Goal: Task Accomplishment & Management: Use online tool/utility

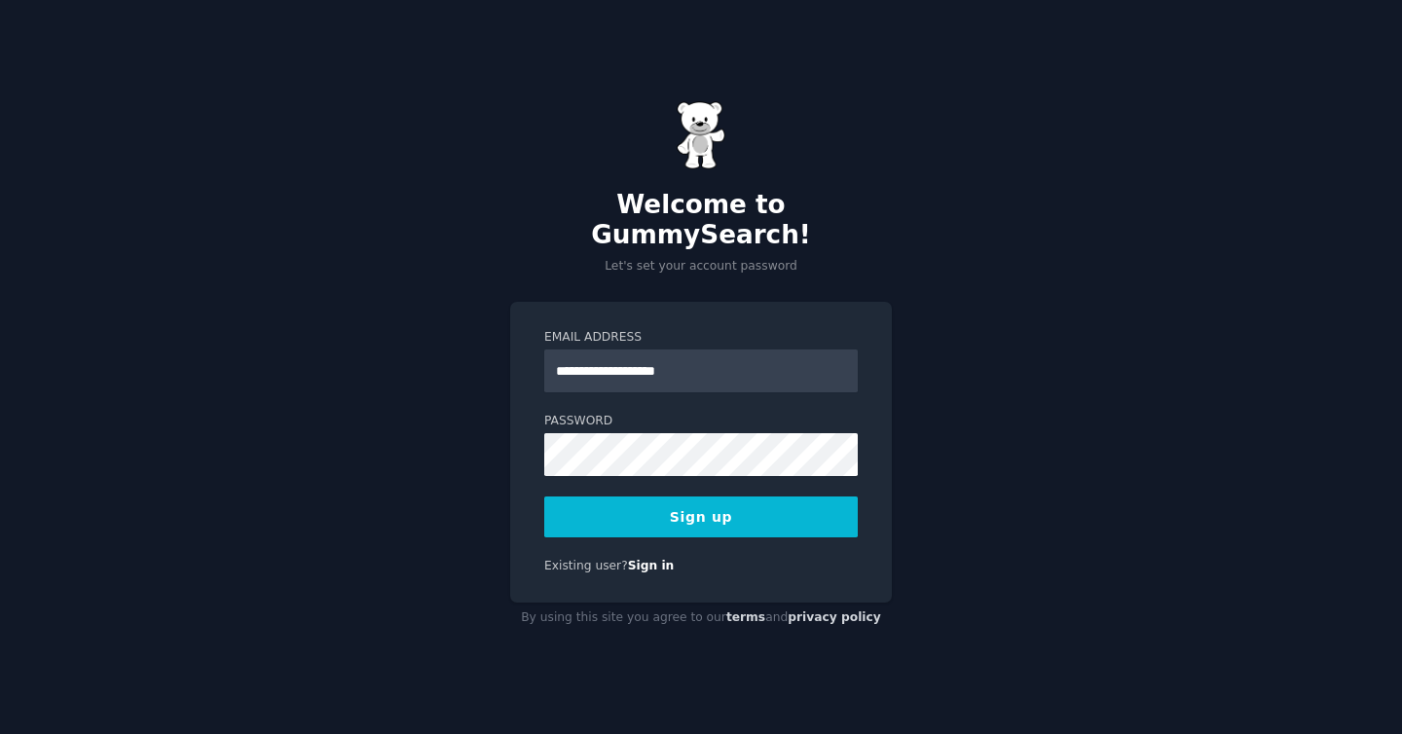
type input "**********"
click at [544, 496] on button "Sign up" at bounding box center [700, 516] width 313 height 41
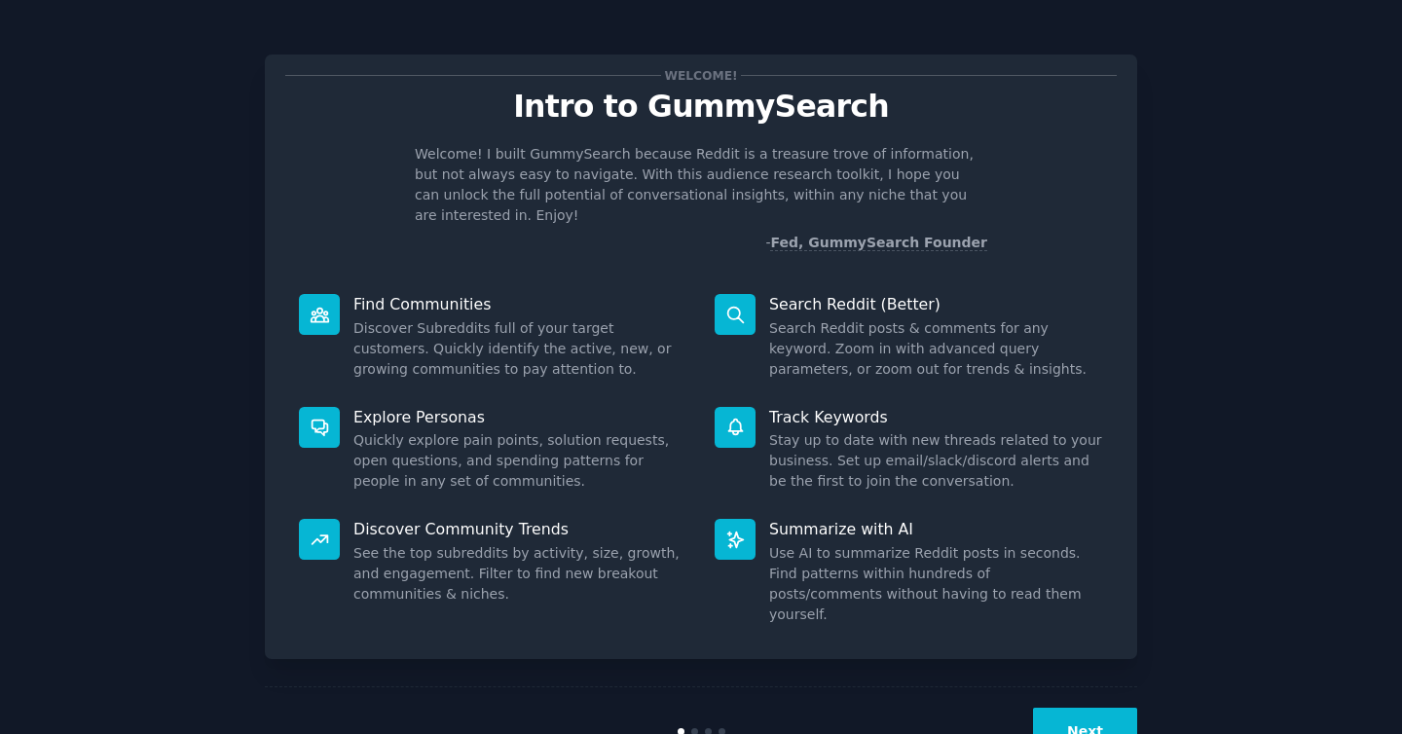
click at [1317, 176] on div "Welcome! Intro to GummySearch Welcome! I built GummySearch because Reddit is a …" at bounding box center [700, 401] width 1347 height 749
click at [1097, 708] on button "Next" at bounding box center [1085, 732] width 104 height 48
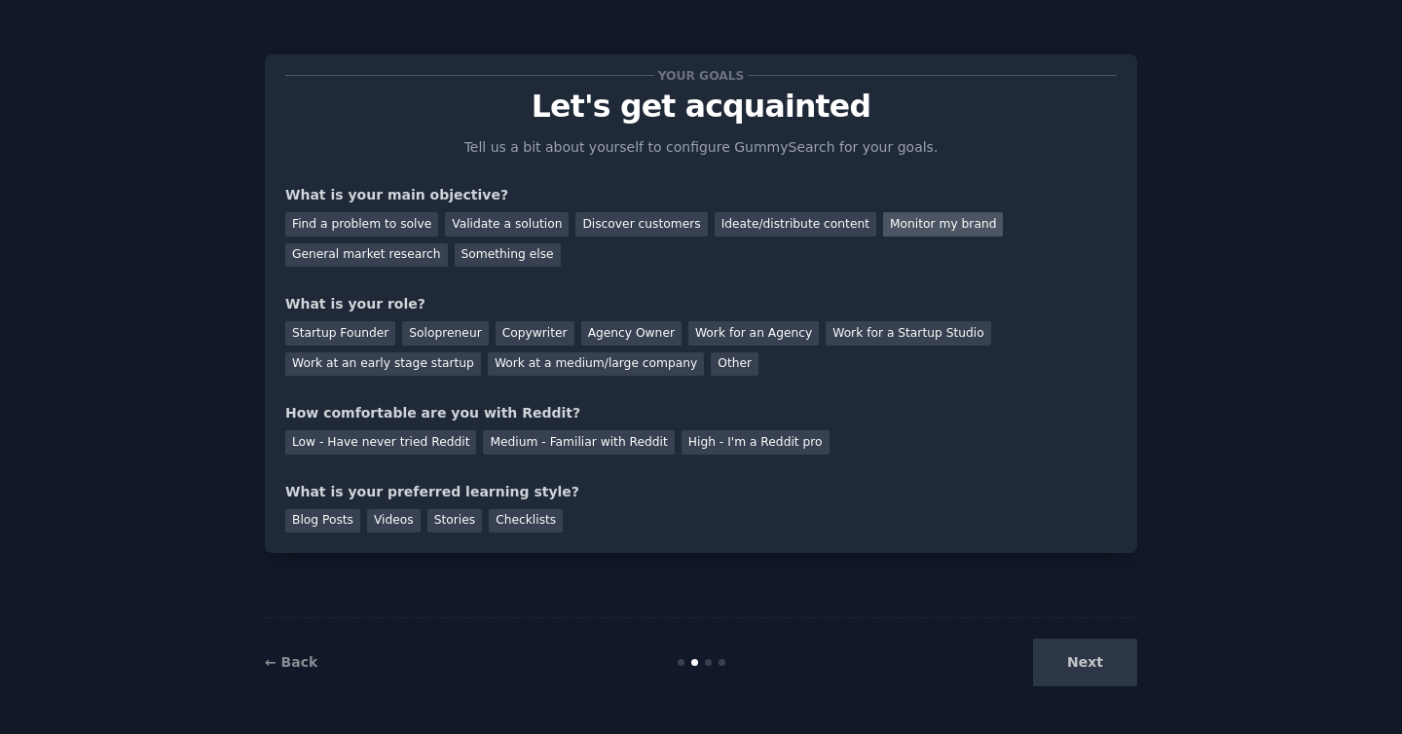
click at [888, 229] on div "Monitor my brand" at bounding box center [943, 224] width 120 height 24
click at [407, 263] on div "General market research" at bounding box center [366, 255] width 163 height 24
click at [895, 229] on div "Monitor my brand" at bounding box center [943, 224] width 120 height 24
click at [617, 372] on div "Work at a medium/large company" at bounding box center [596, 364] width 216 height 24
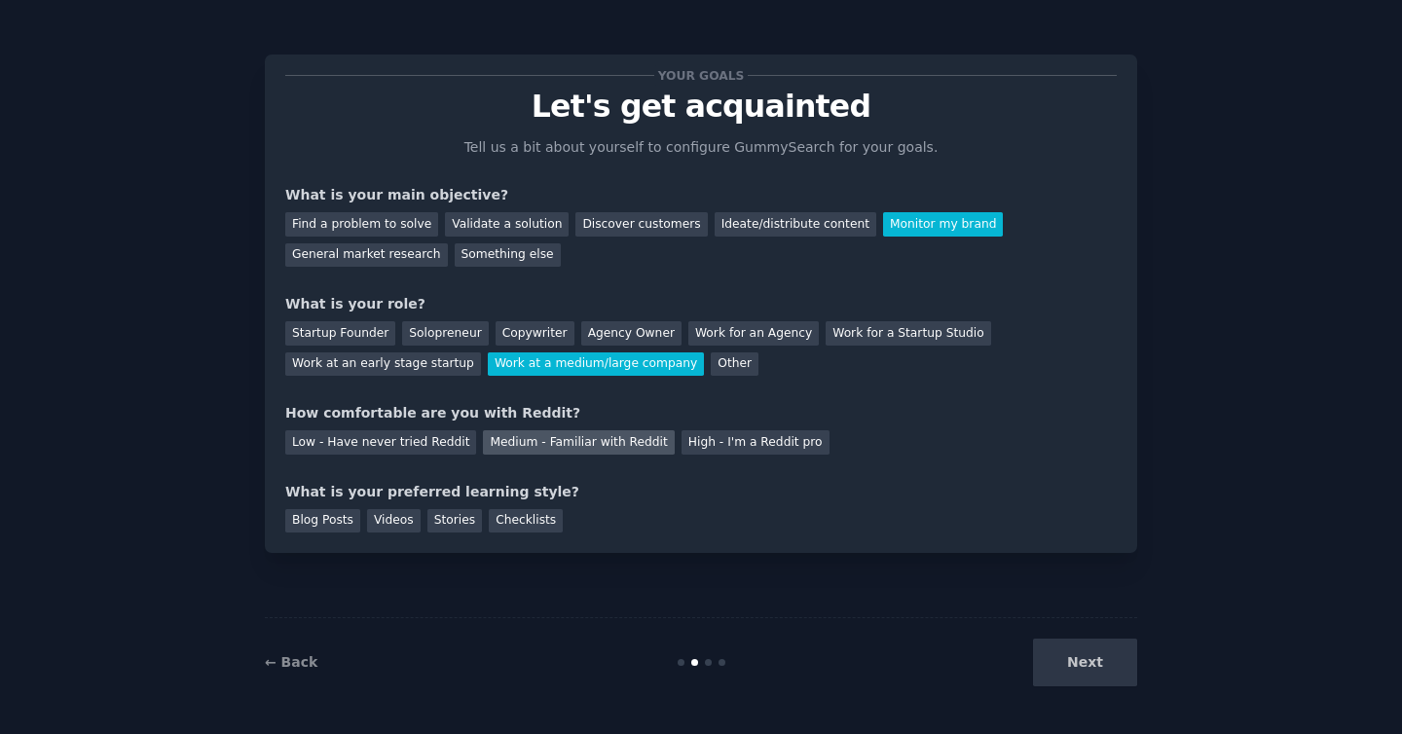
click at [585, 447] on div "Medium - Familiar with Reddit" at bounding box center [578, 442] width 191 height 24
click at [304, 522] on div "Blog Posts" at bounding box center [322, 521] width 75 height 24
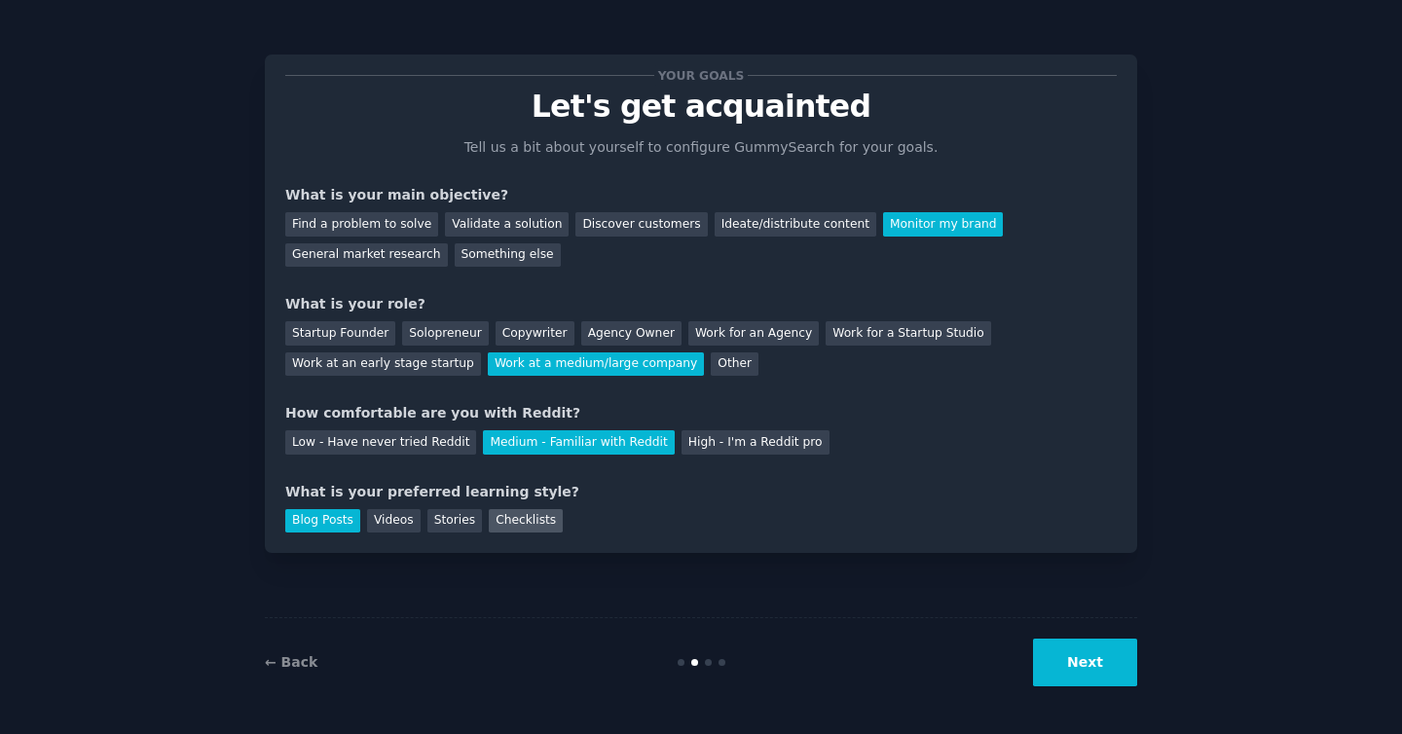
click at [520, 511] on div "Checklists" at bounding box center [526, 521] width 74 height 24
click at [1081, 659] on button "Next" at bounding box center [1085, 663] width 104 height 48
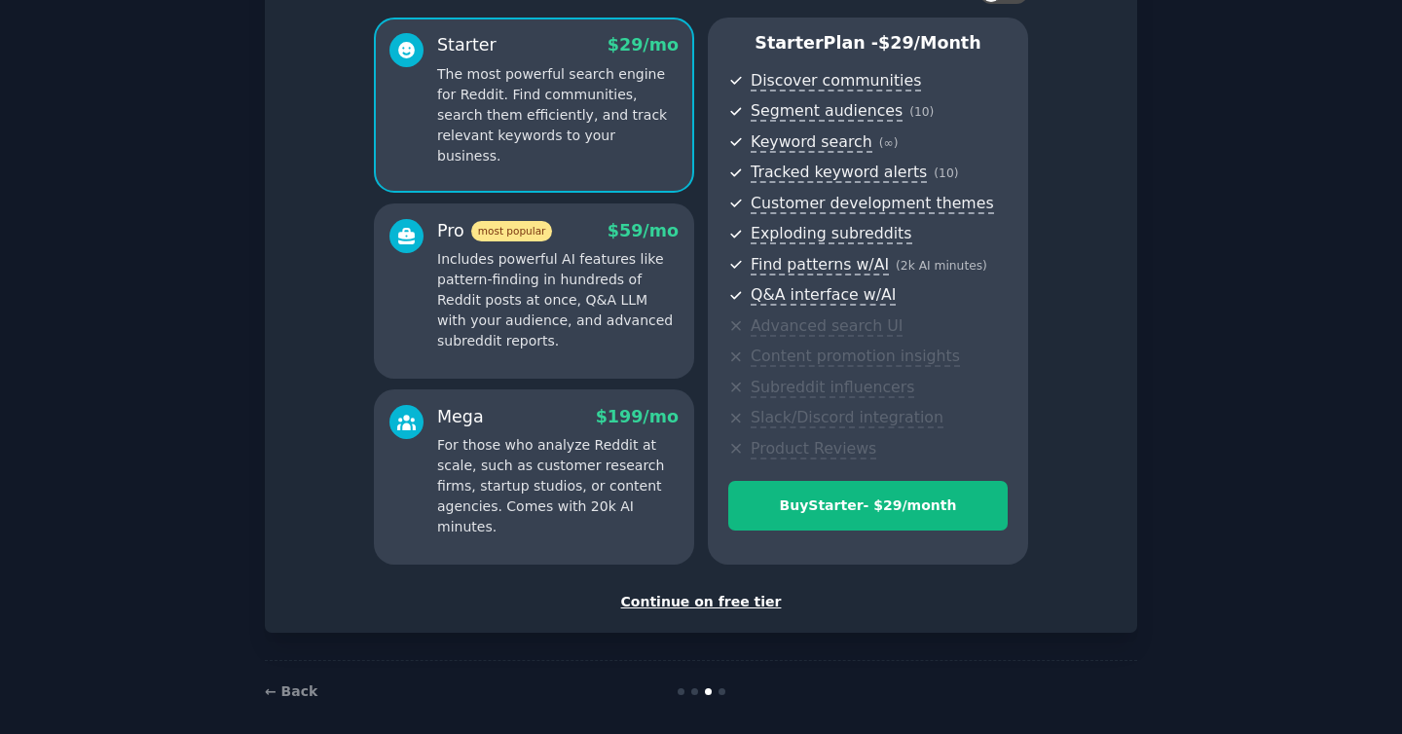
scroll to position [172, 0]
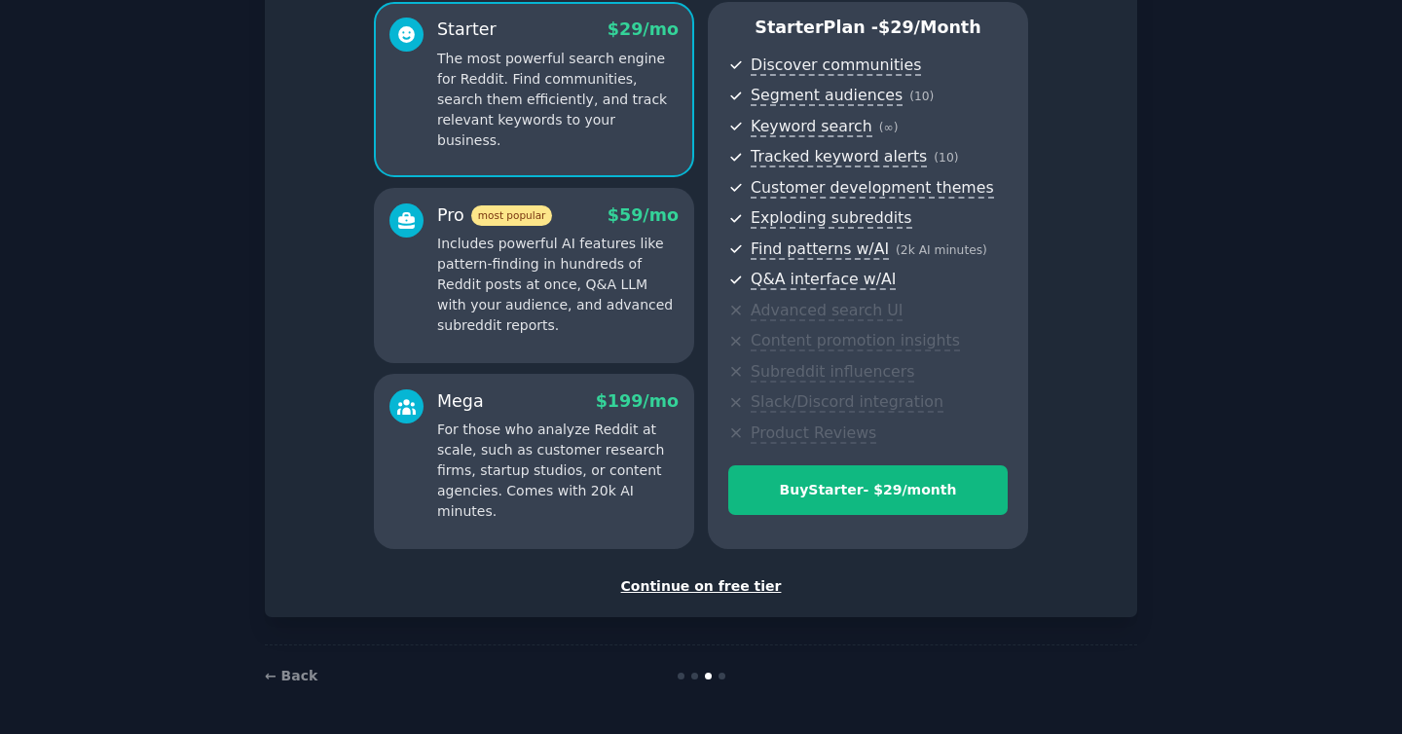
click at [737, 589] on div "Continue on free tier" at bounding box center [700, 586] width 831 height 20
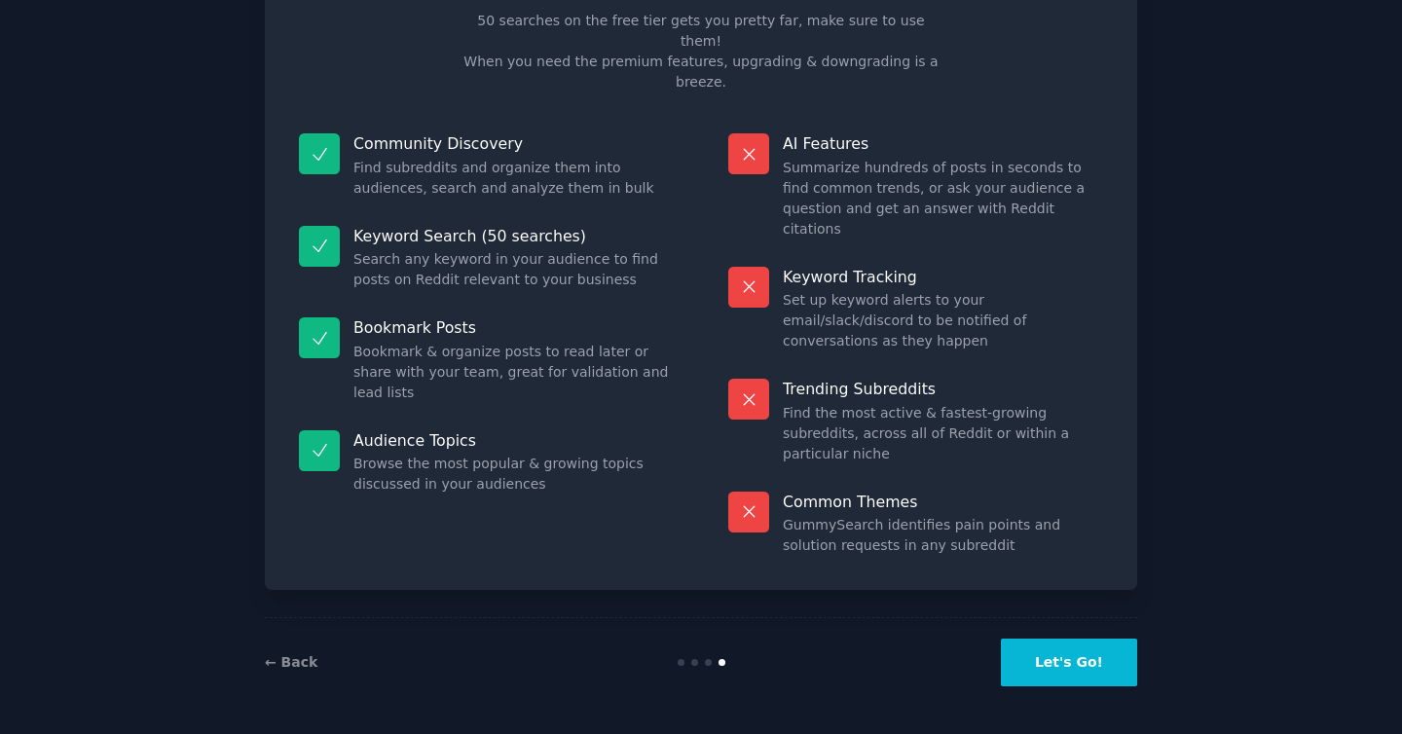
scroll to position [24, 0]
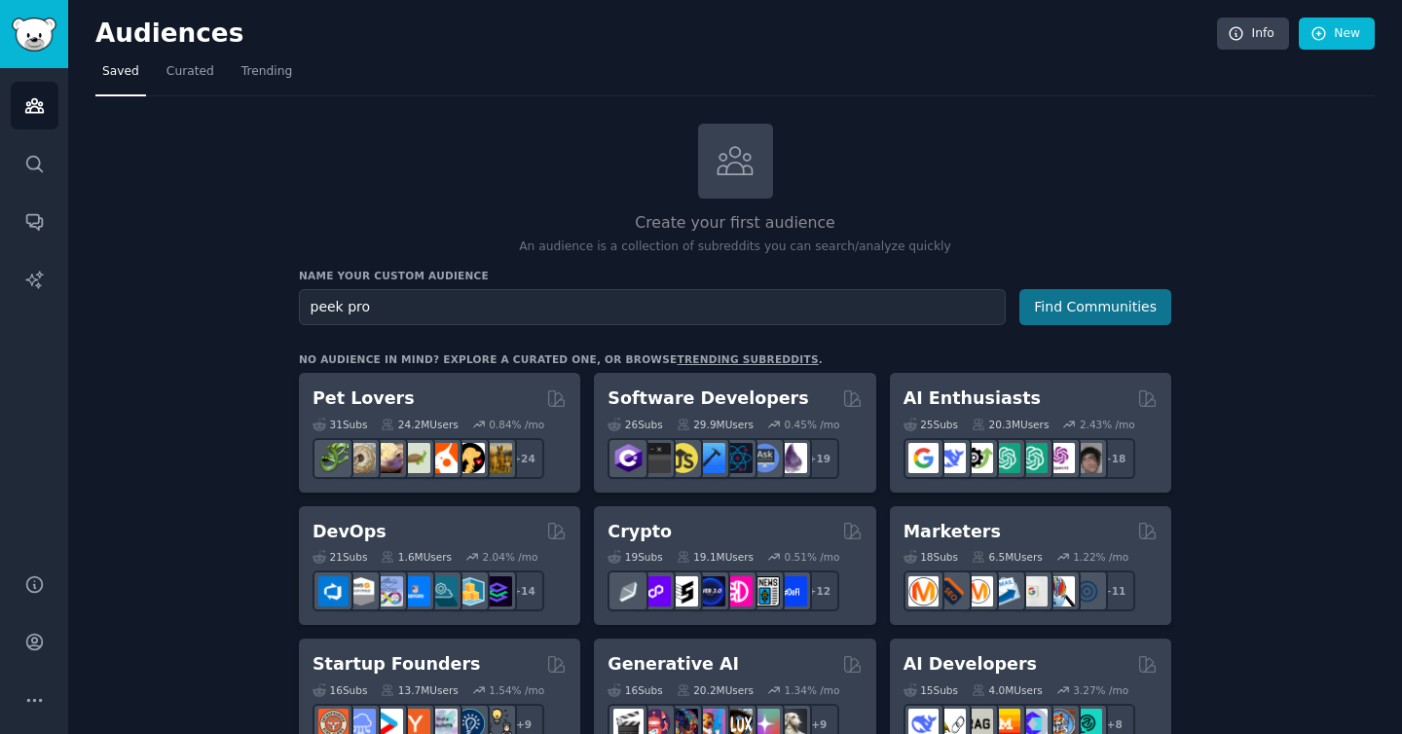
type input "peek pro"
click at [1079, 319] on button "Find Communities" at bounding box center [1095, 307] width 152 height 36
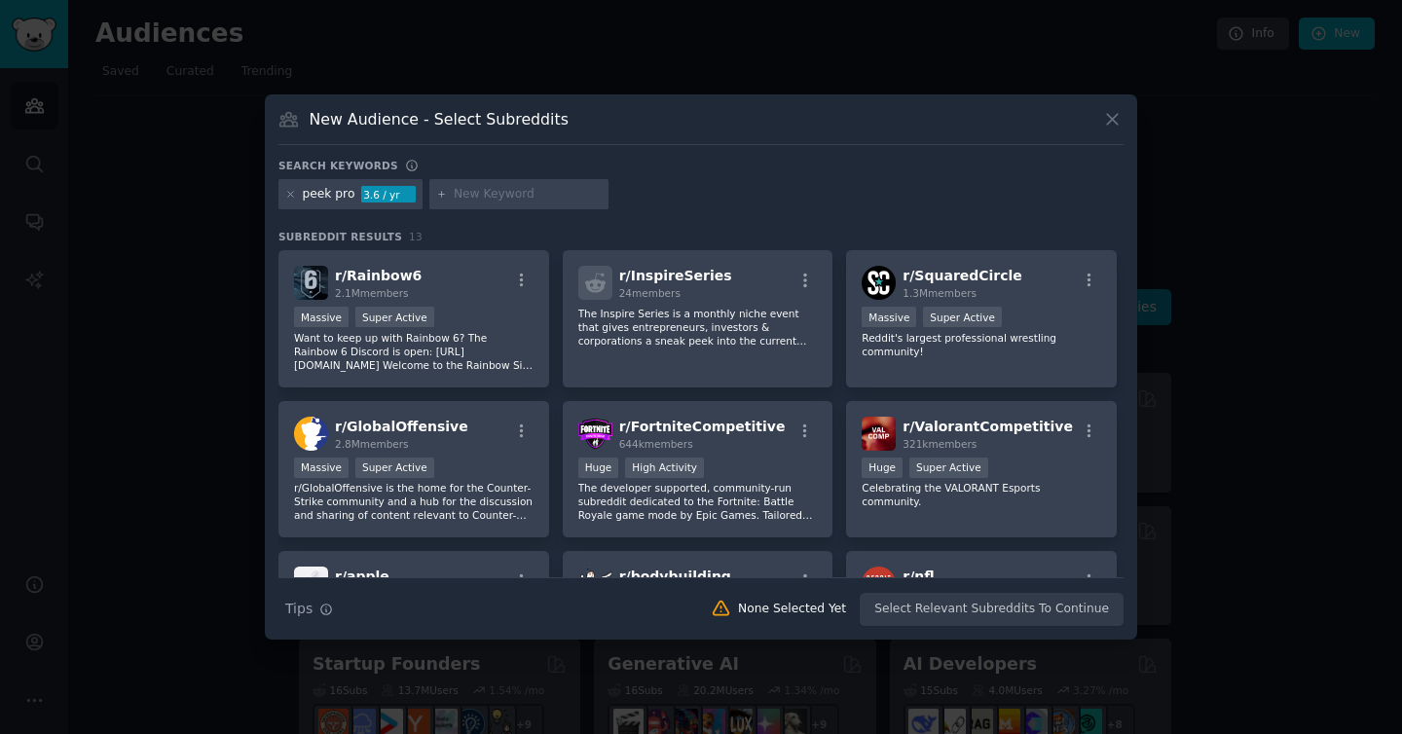
click at [546, 197] on input "text" at bounding box center [528, 195] width 148 height 18
click at [677, 187] on div "peek pro 3.6 / yr" at bounding box center [700, 198] width 845 height 38
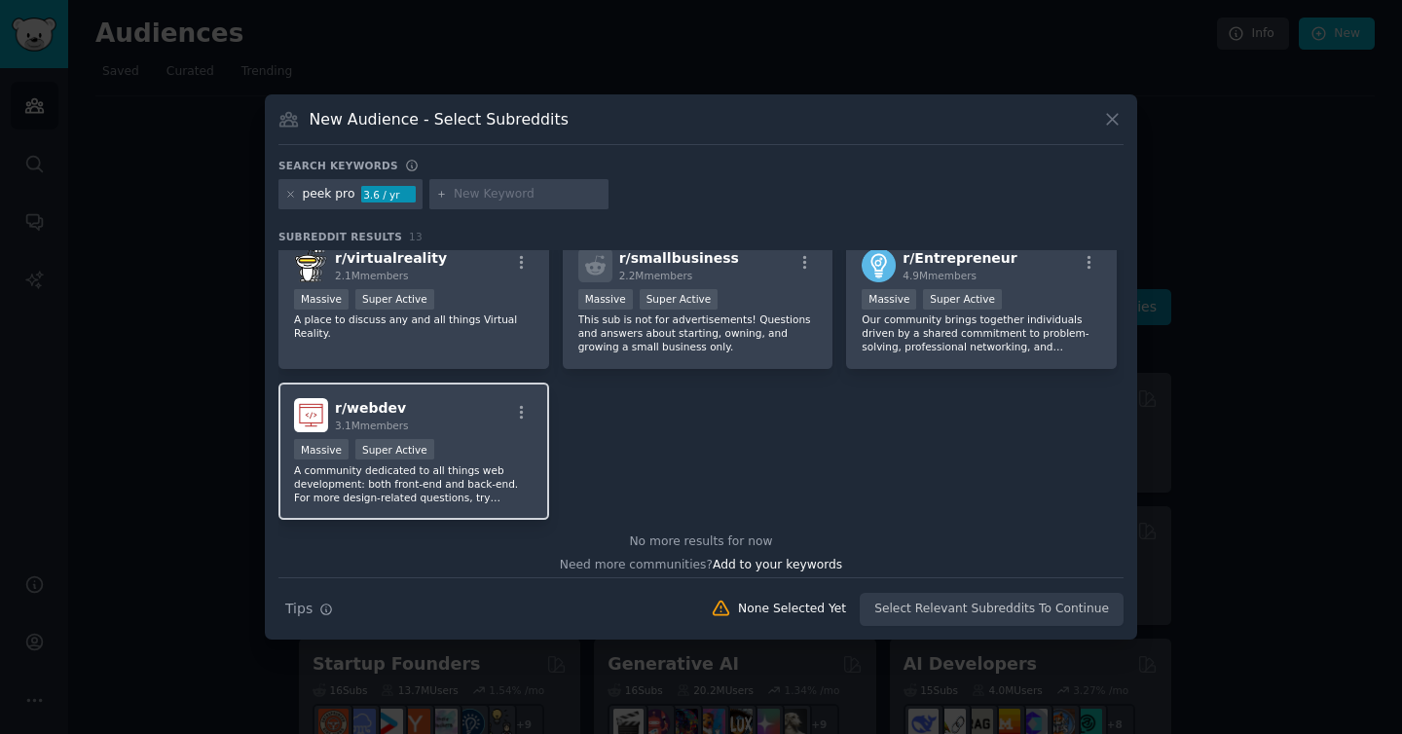
scroll to position [465, 0]
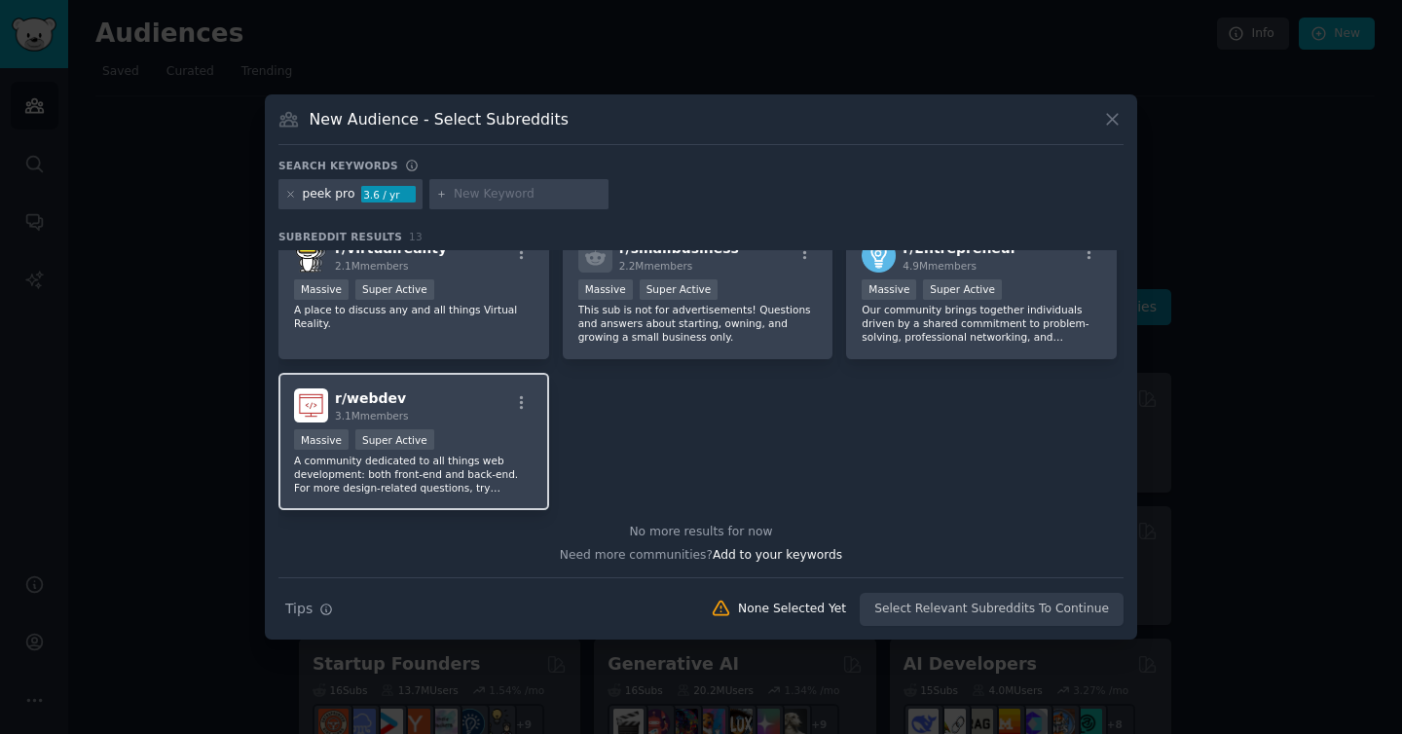
click at [457, 459] on p "A community dedicated to all things web development: both front-end and back-en…" at bounding box center [413, 474] width 239 height 41
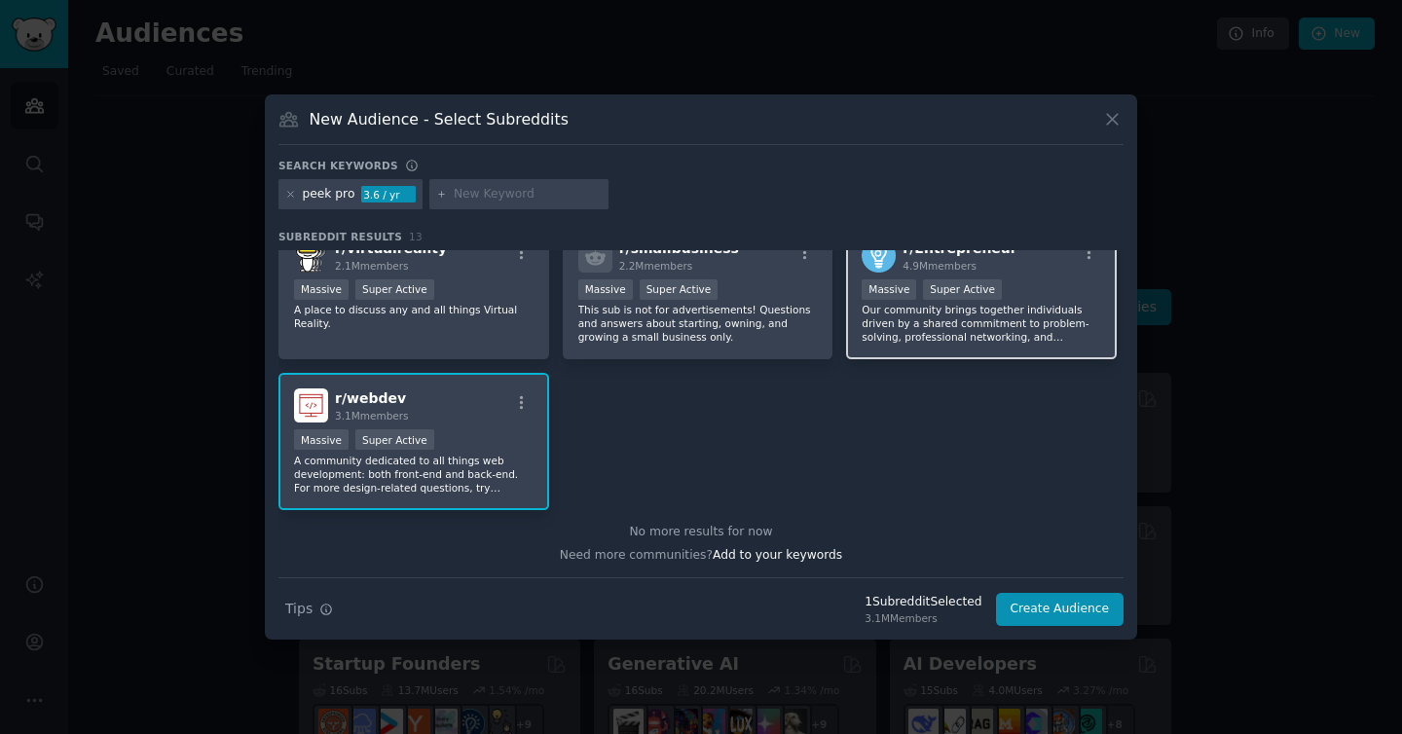
click at [881, 308] on p "Our community brings together individuals driven by a shared commitment to prob…" at bounding box center [980, 323] width 239 height 41
click at [685, 322] on p "This sub is not for advertisements! Questions and answers about starting, ownin…" at bounding box center [697, 323] width 239 height 41
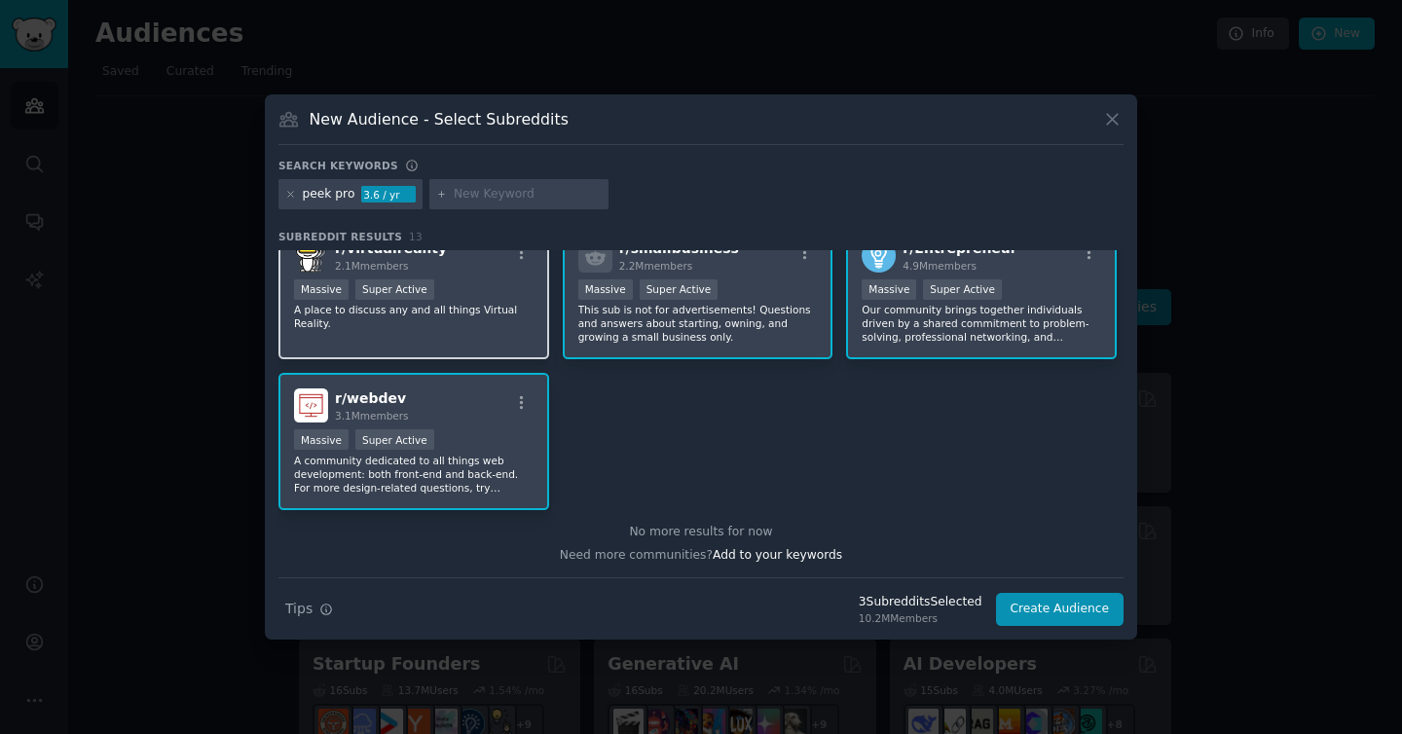
click at [522, 313] on p "A place to discuss any and all things Virtual Reality." at bounding box center [413, 316] width 239 height 27
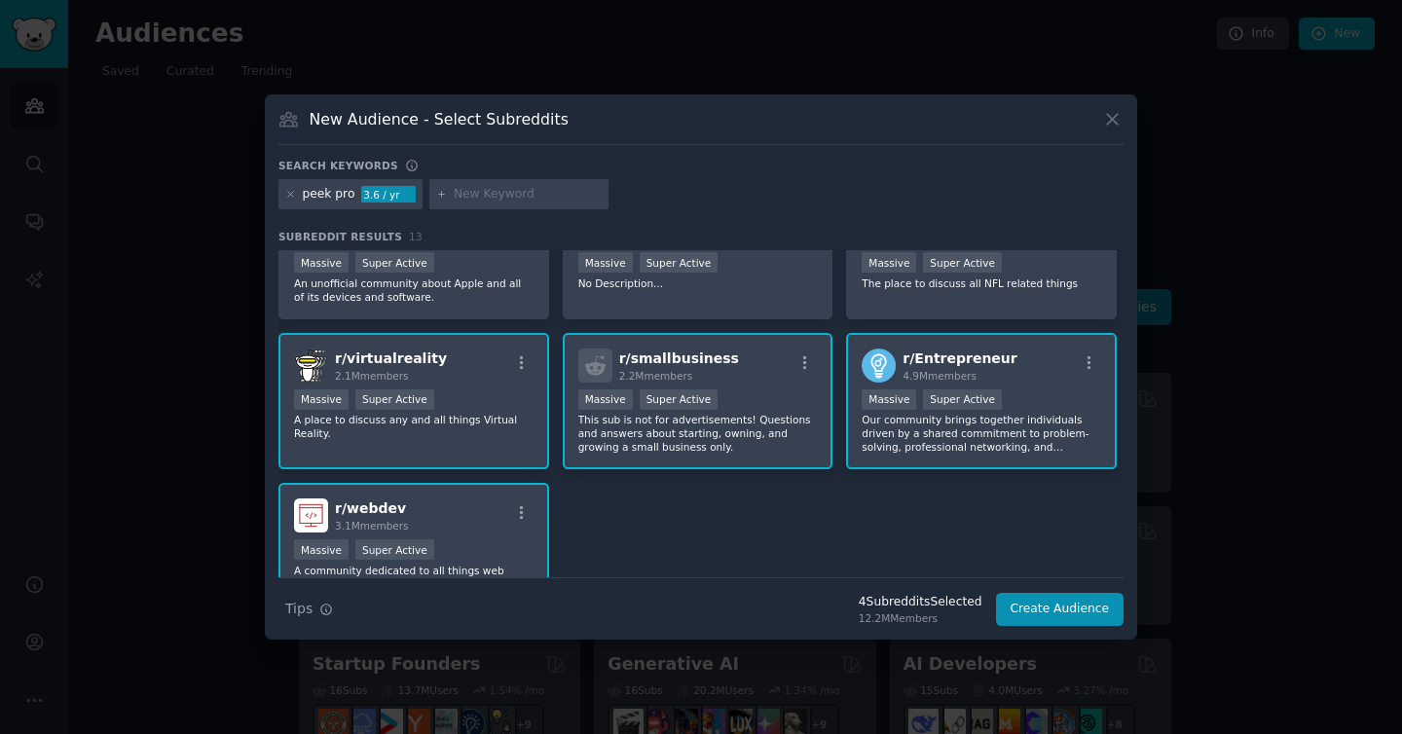
scroll to position [268, 0]
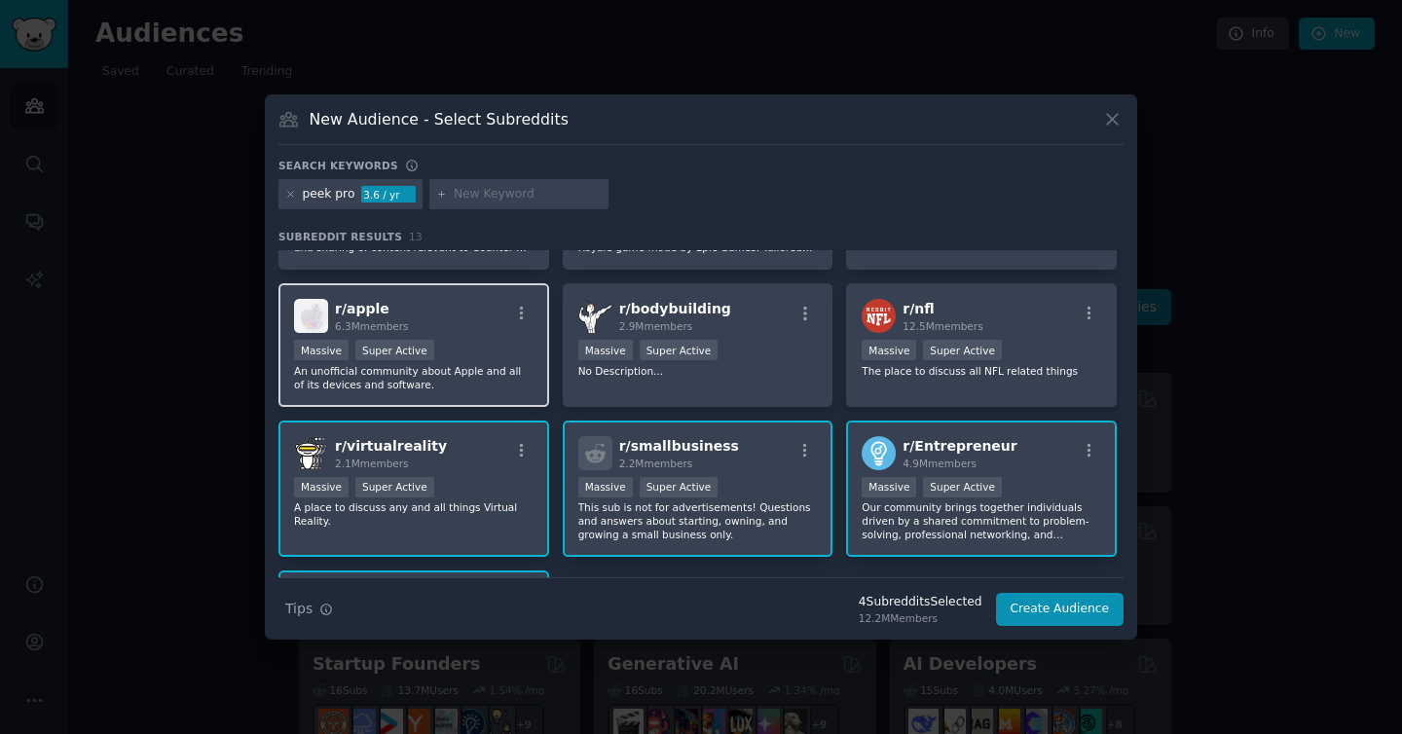
click at [499, 358] on div "Massive Super Active" at bounding box center [413, 352] width 239 height 24
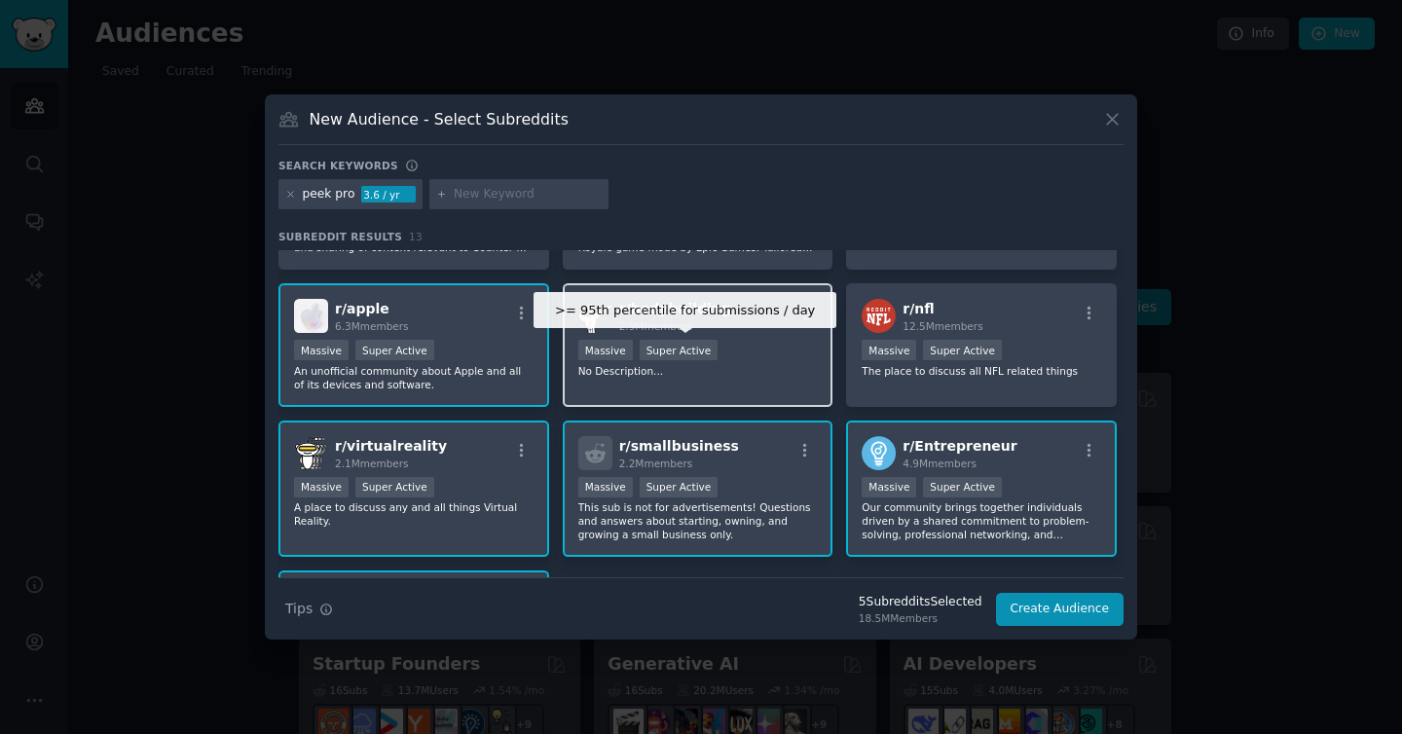
click at [710, 358] on div "Super Active" at bounding box center [678, 350] width 79 height 20
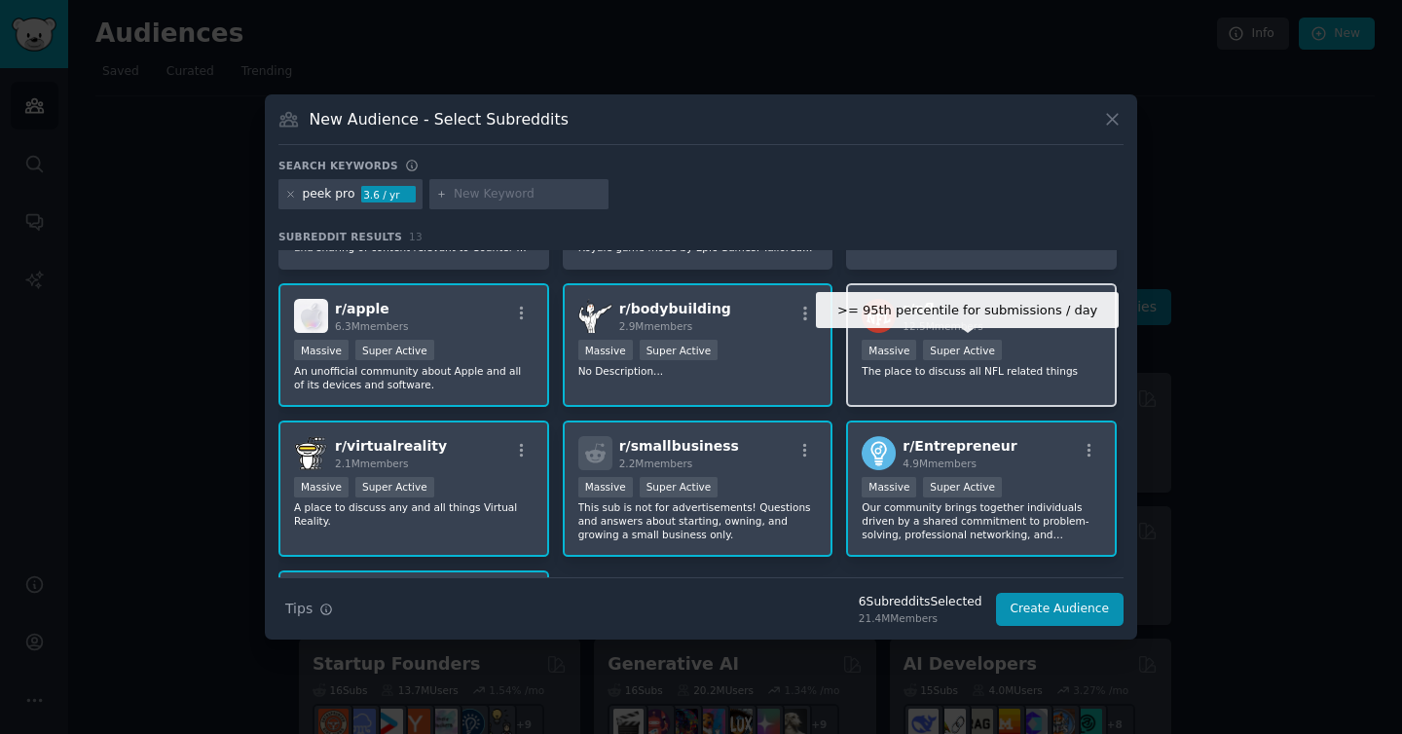
click at [932, 347] on div "Super Active" at bounding box center [962, 350] width 79 height 20
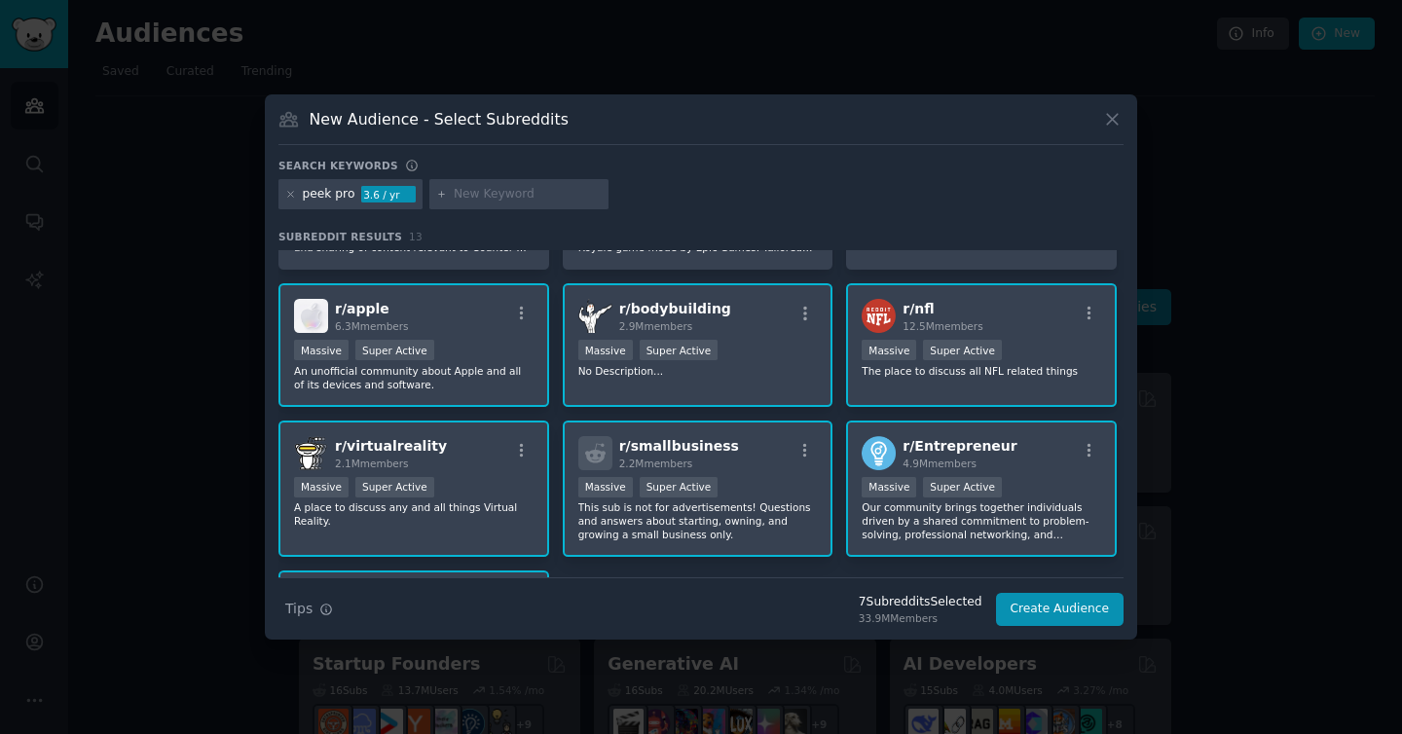
scroll to position [264, 0]
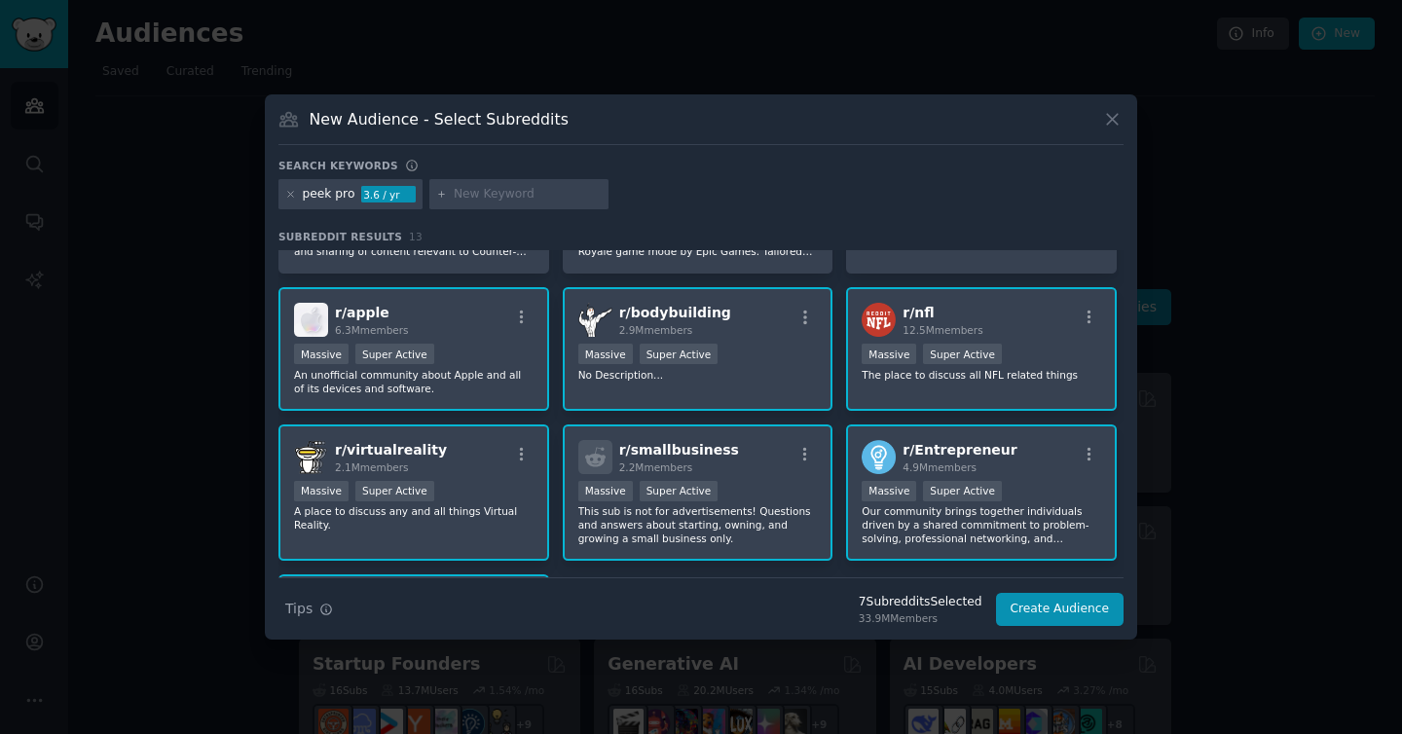
click at [771, 339] on div "r/ bodybuilding 2.9M members >= 95th percentile for submissions / day Massive S…" at bounding box center [698, 349] width 271 height 124
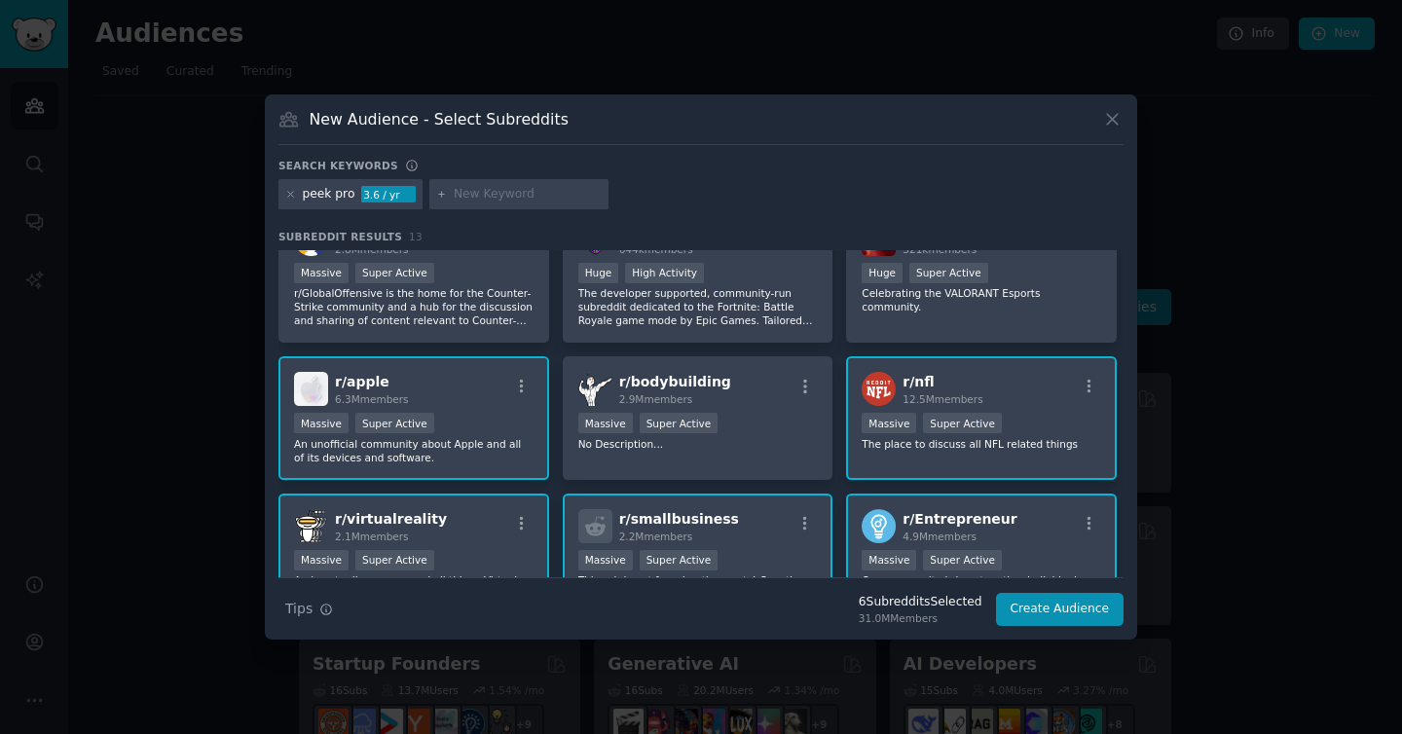
scroll to position [188, 0]
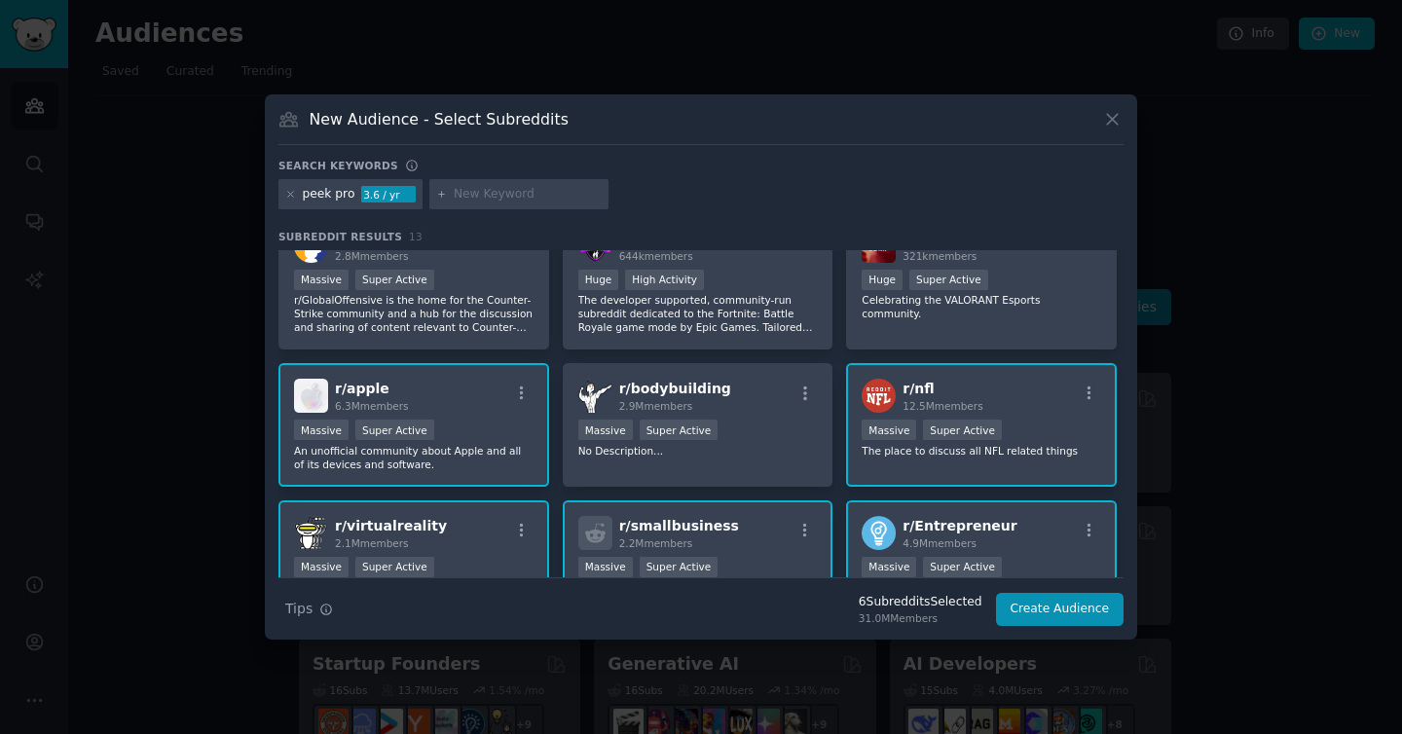
click at [966, 388] on h2 "r/ nfl 12.5M members" at bounding box center [942, 396] width 80 height 34
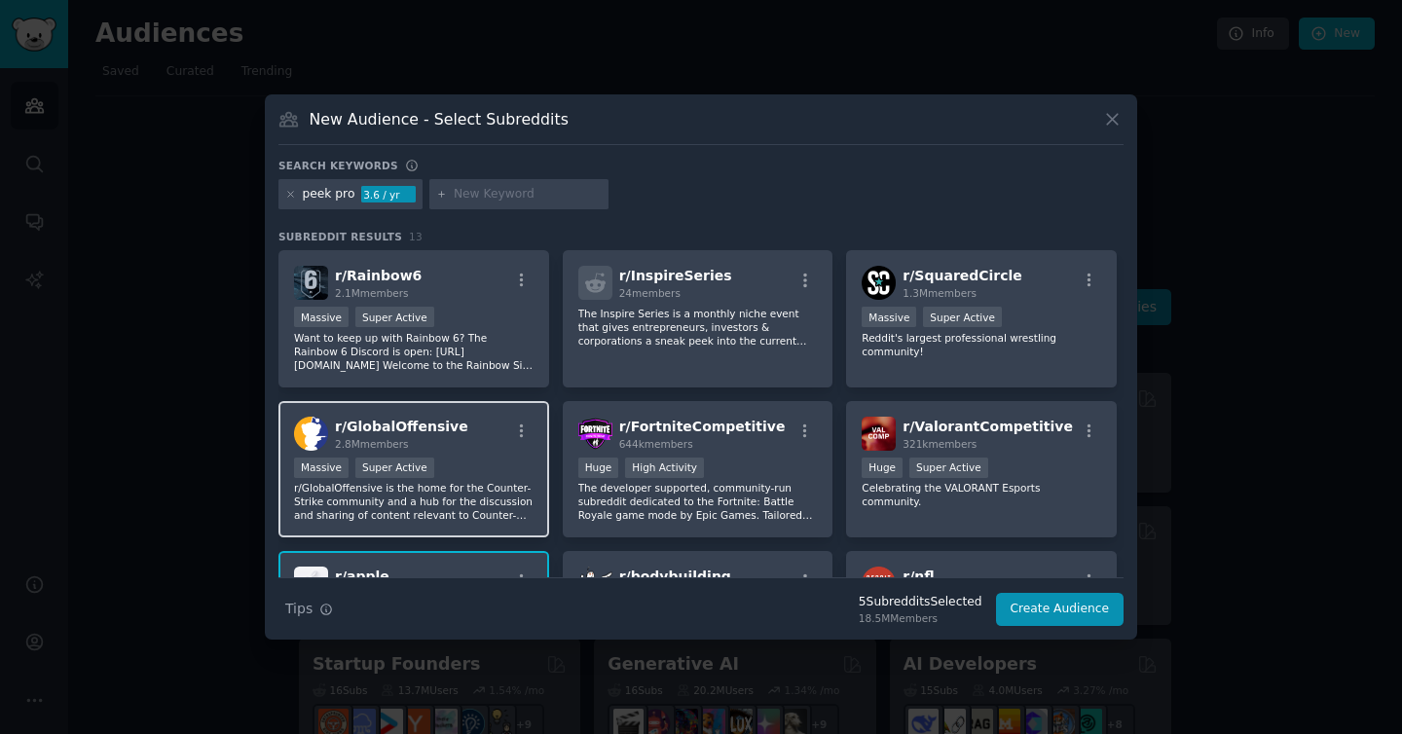
scroll to position [0, 0]
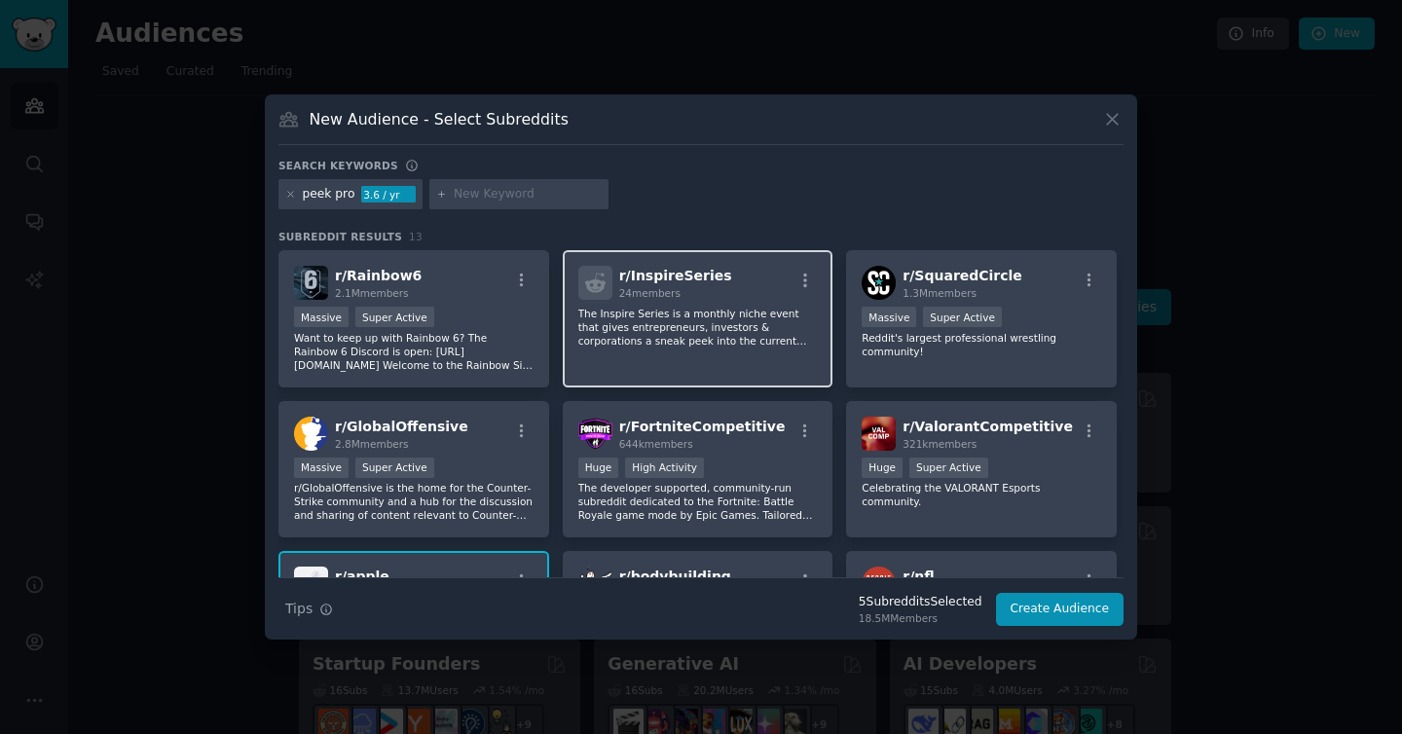
click at [662, 360] on div "r/ InspireSeries 24 members The Inspire Series is a monthly niche event that gi…" at bounding box center [698, 318] width 271 height 137
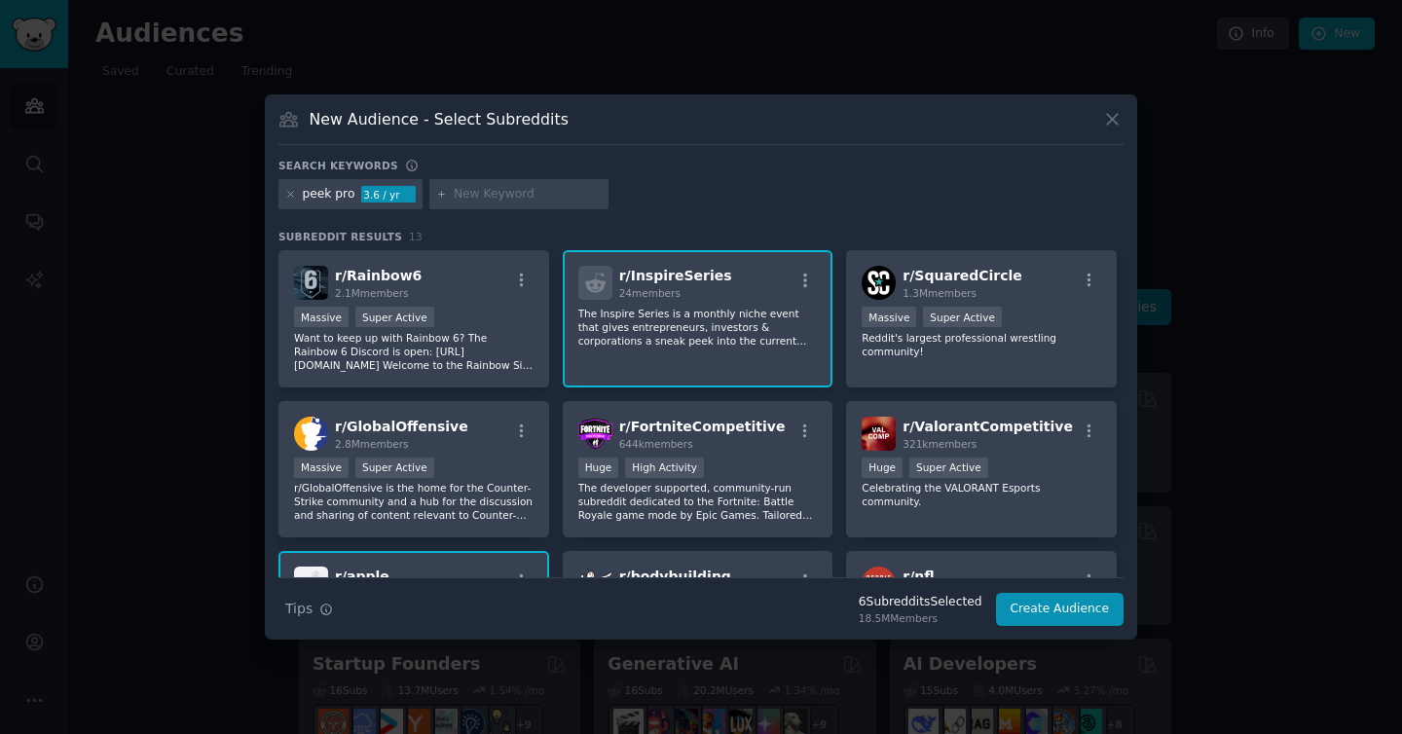
click at [480, 192] on input "text" at bounding box center [528, 195] width 148 height 18
type input "peek"
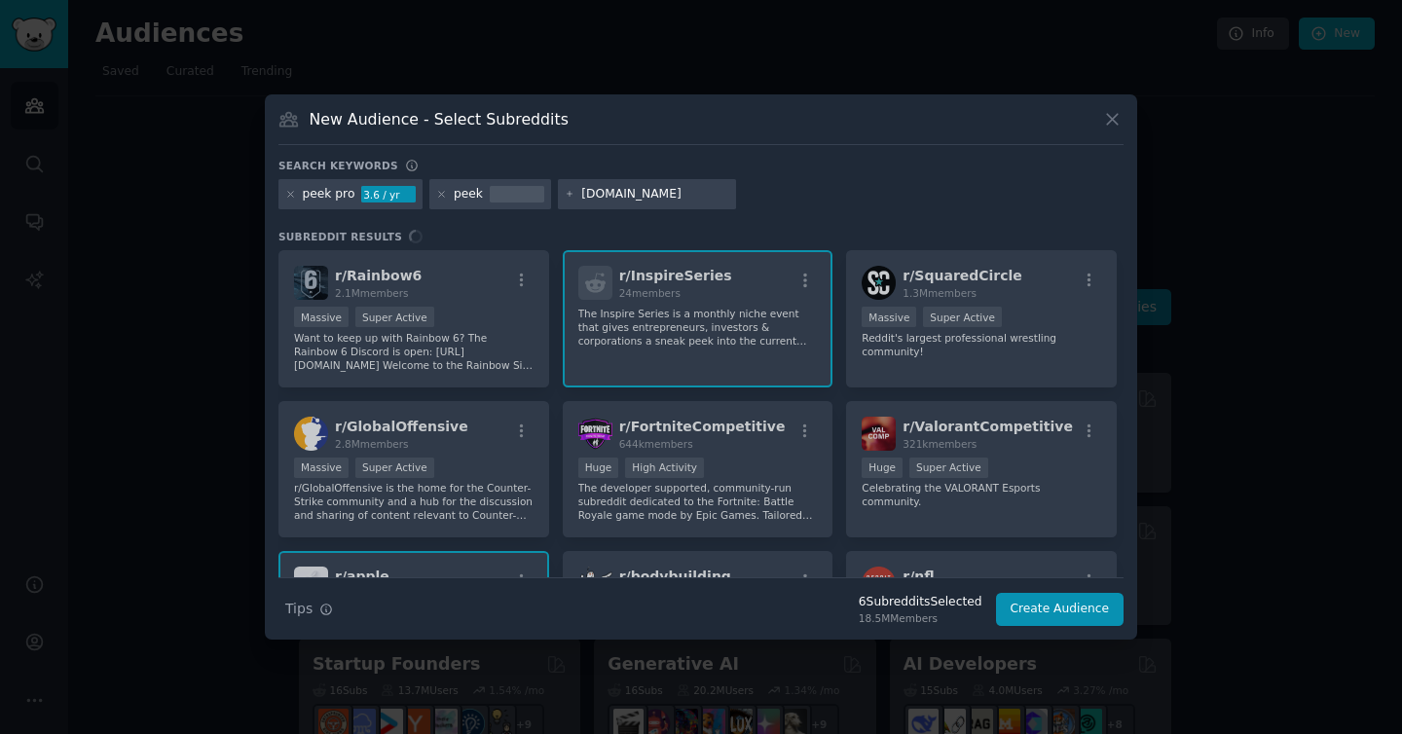
type input "[DOMAIN_NAME]"
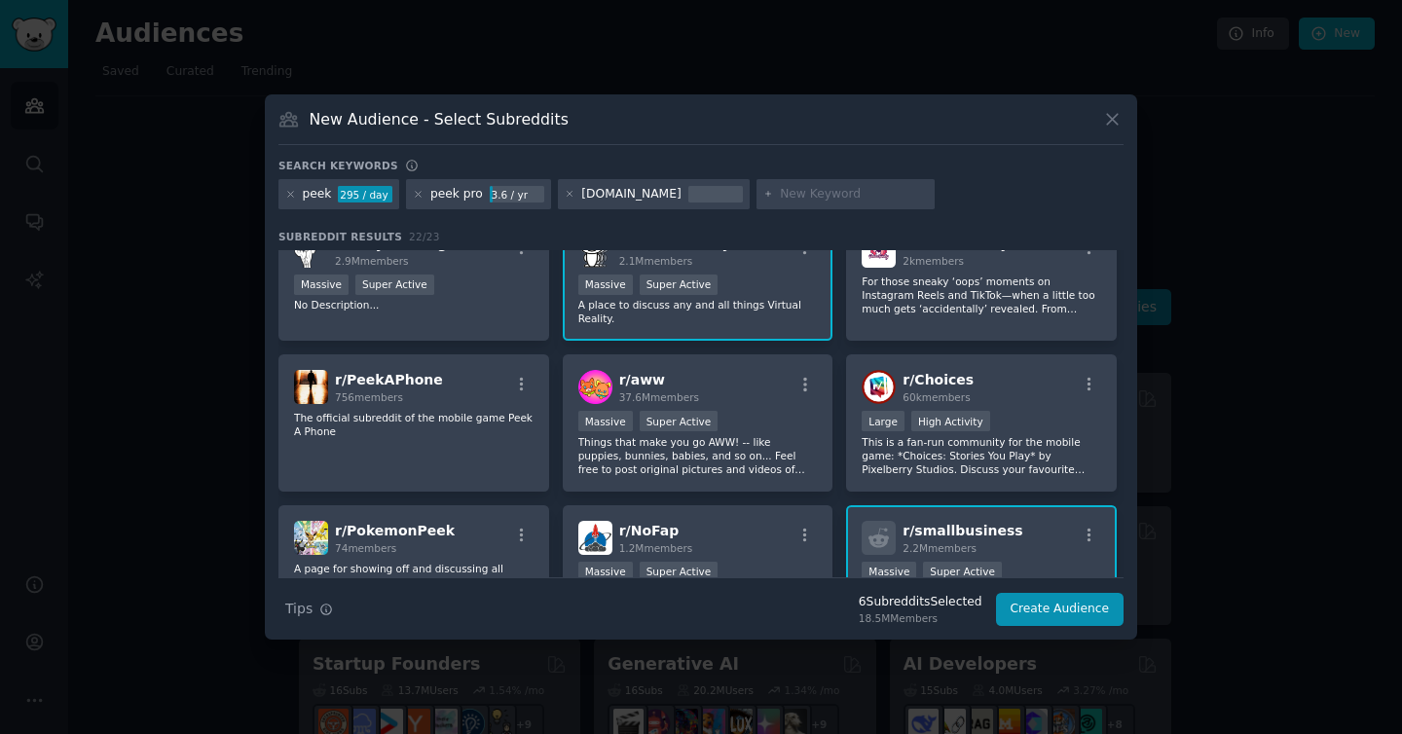
scroll to position [476, 0]
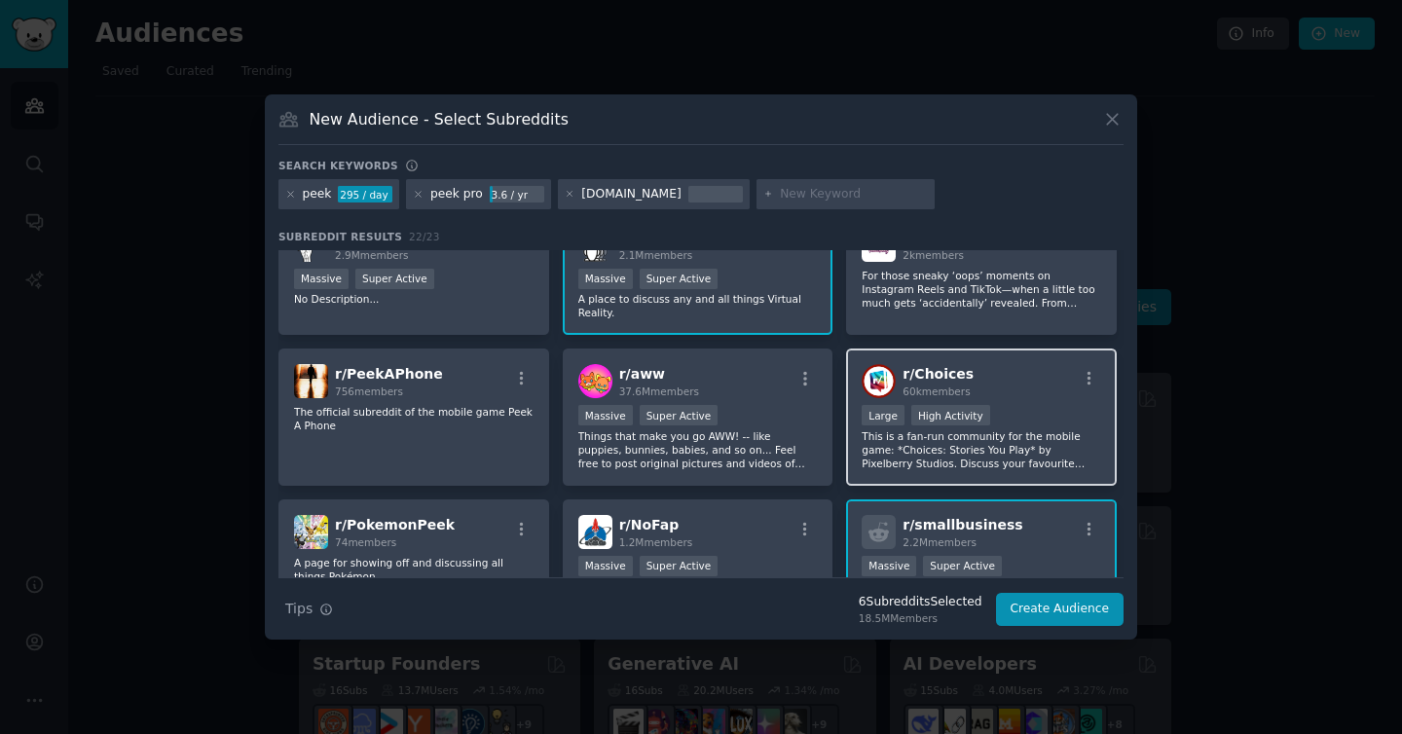
click at [1014, 442] on p "This is a fan-run community for the mobile game: *Choices: Stories You Play* by…" at bounding box center [980, 449] width 239 height 41
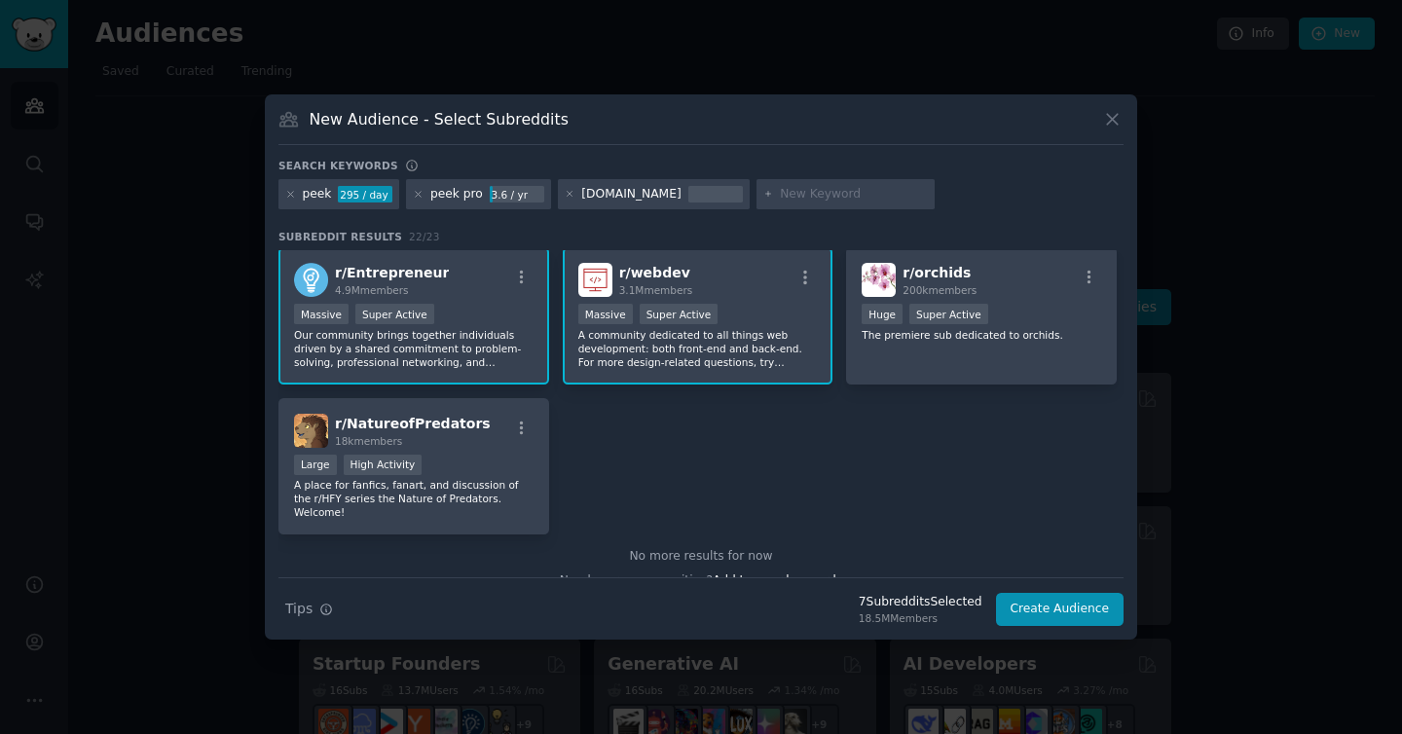
scroll to position [890, 0]
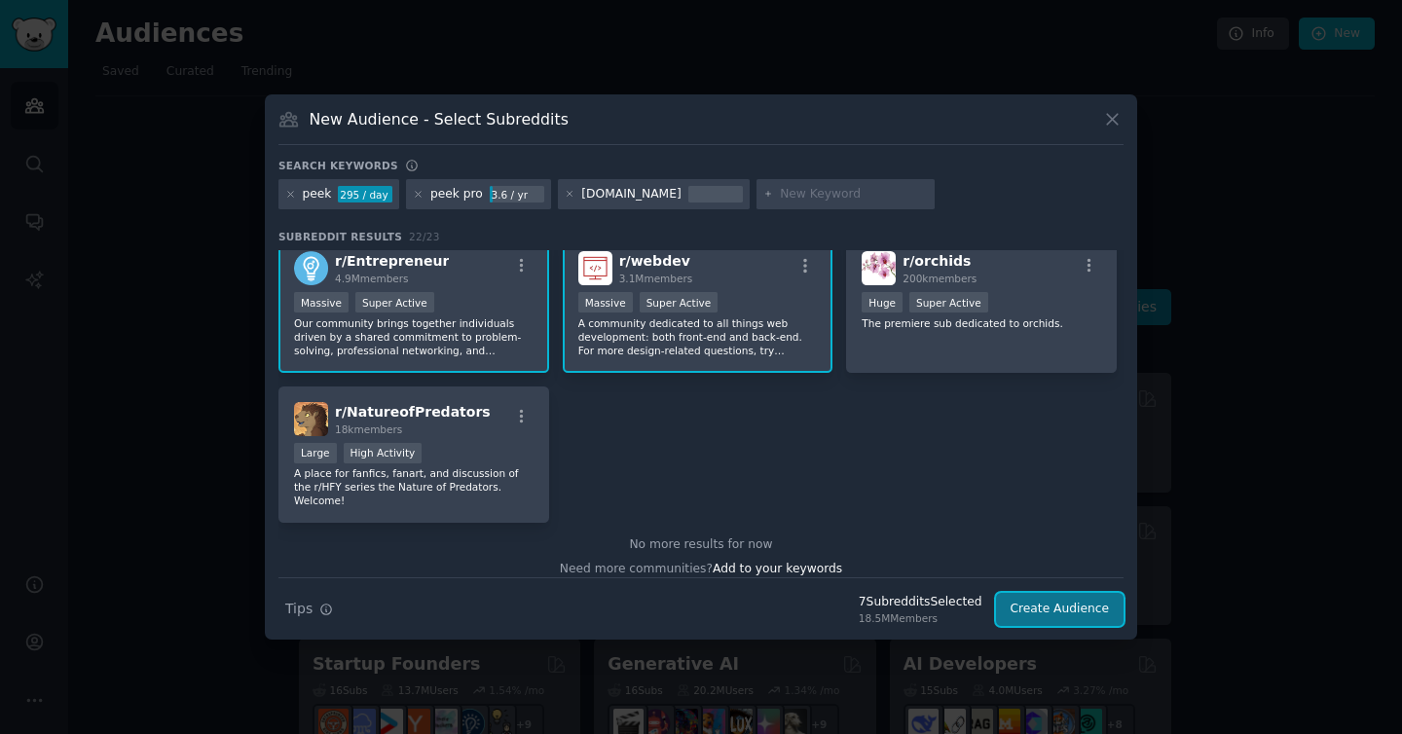
click at [1092, 609] on button "Create Audience" at bounding box center [1060, 609] width 128 height 33
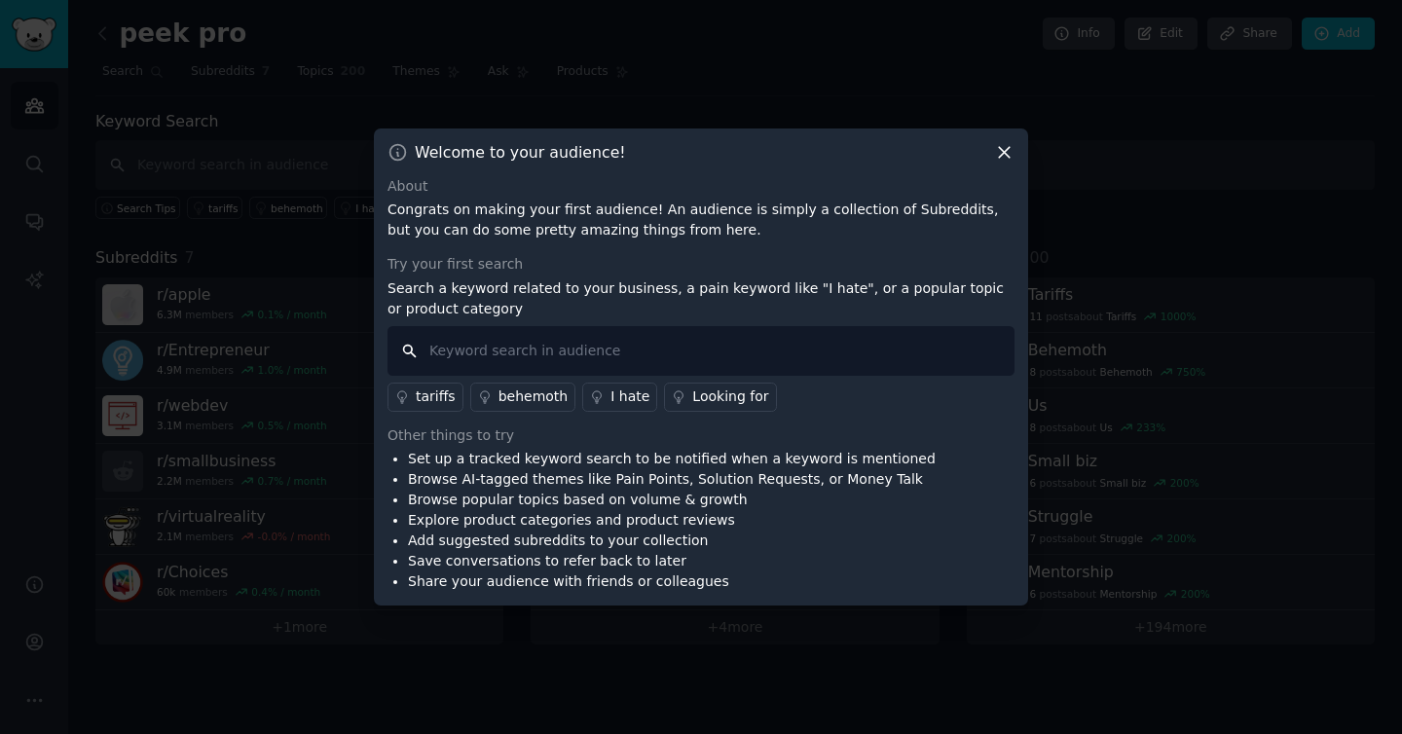
click at [642, 353] on input "text" at bounding box center [700, 351] width 627 height 50
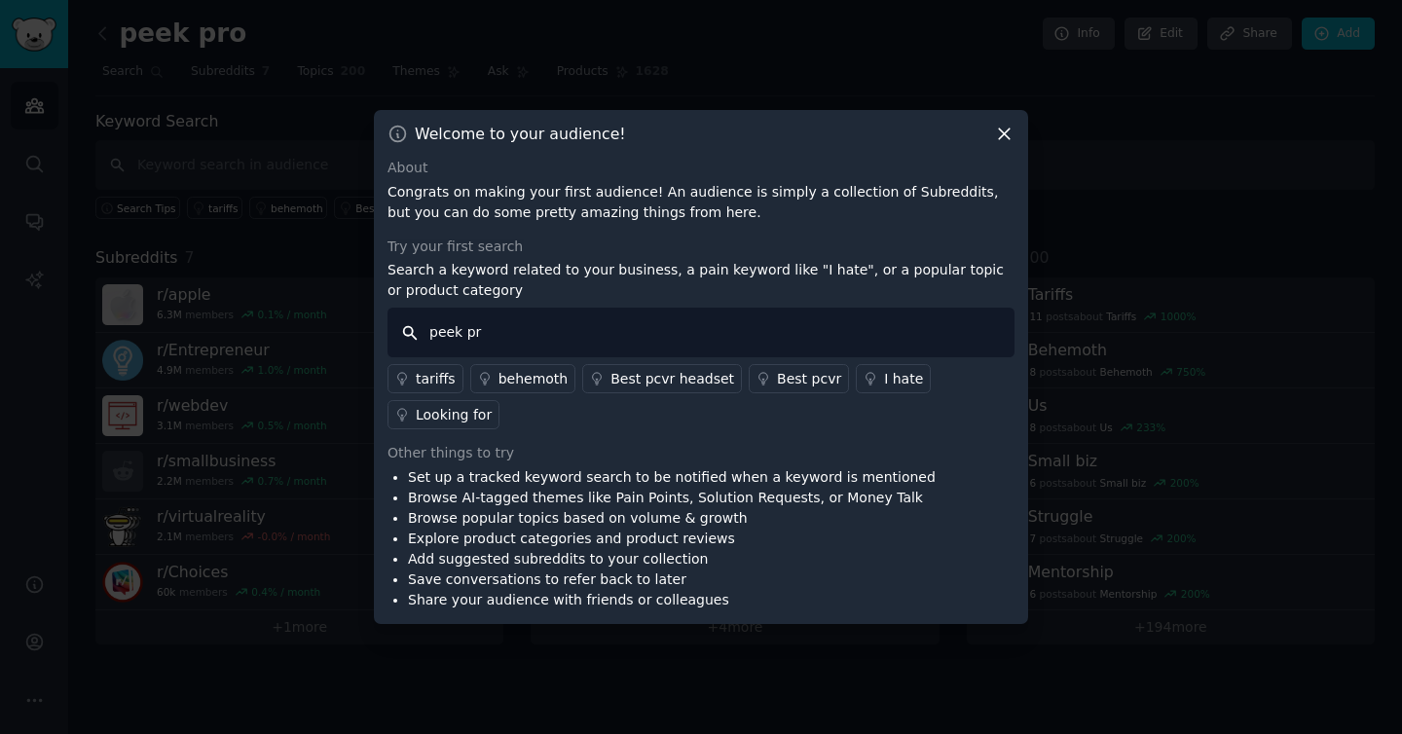
type input "peek pro"
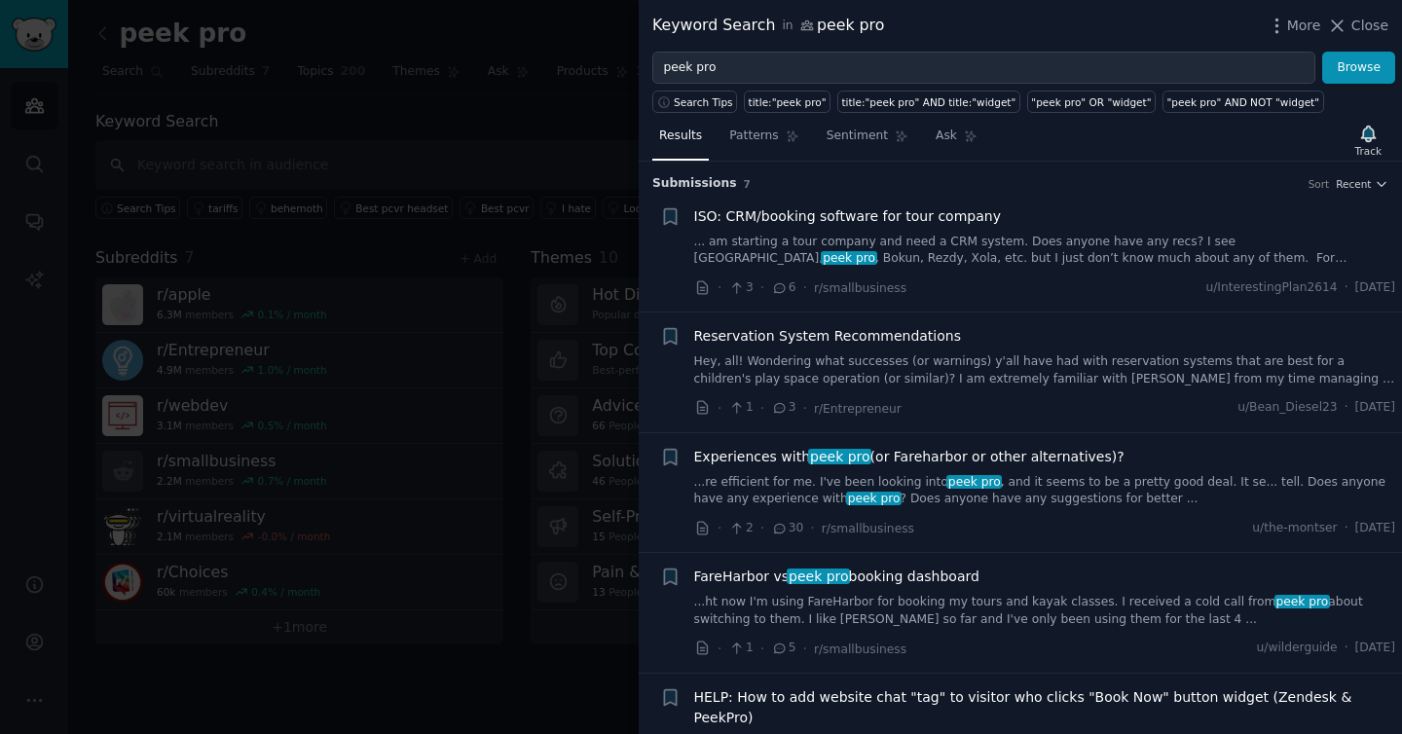
click at [1056, 244] on link "... am starting a tour company and need a CRM system. Does anyone have any recs…" at bounding box center [1045, 251] width 702 height 34
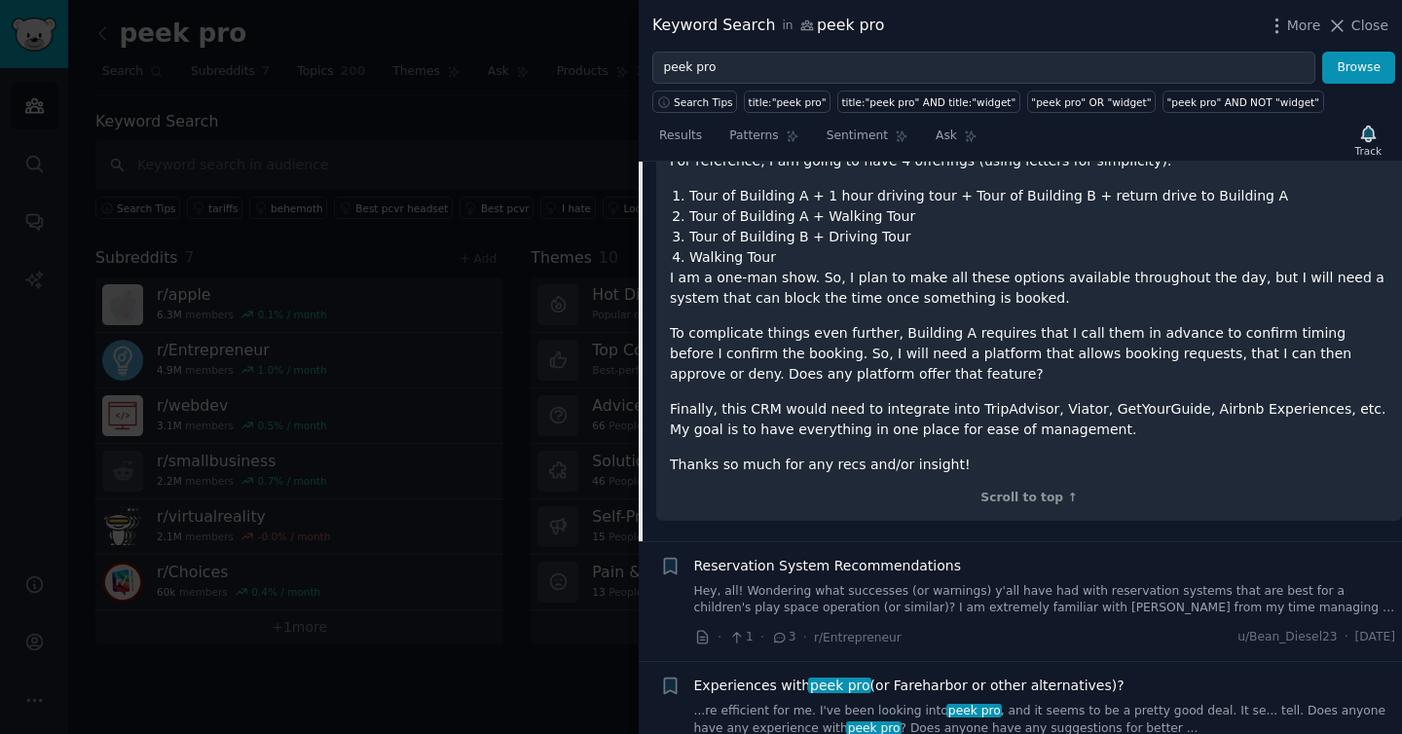
scroll to position [314, 0]
click at [1008, 613] on link "Hey, all! Wondering what successes (or warnings) y'all have had with reservatio…" at bounding box center [1045, 599] width 702 height 34
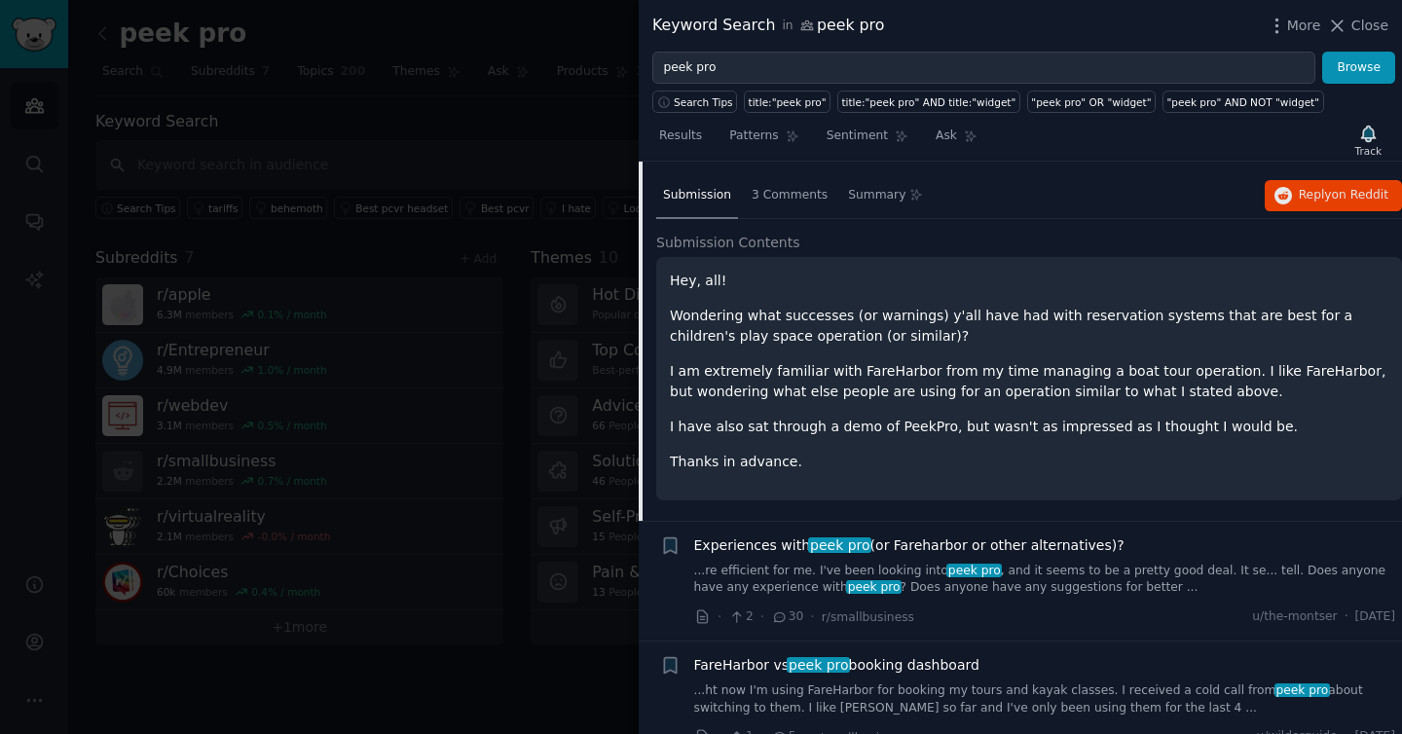
scroll to position [263, 0]
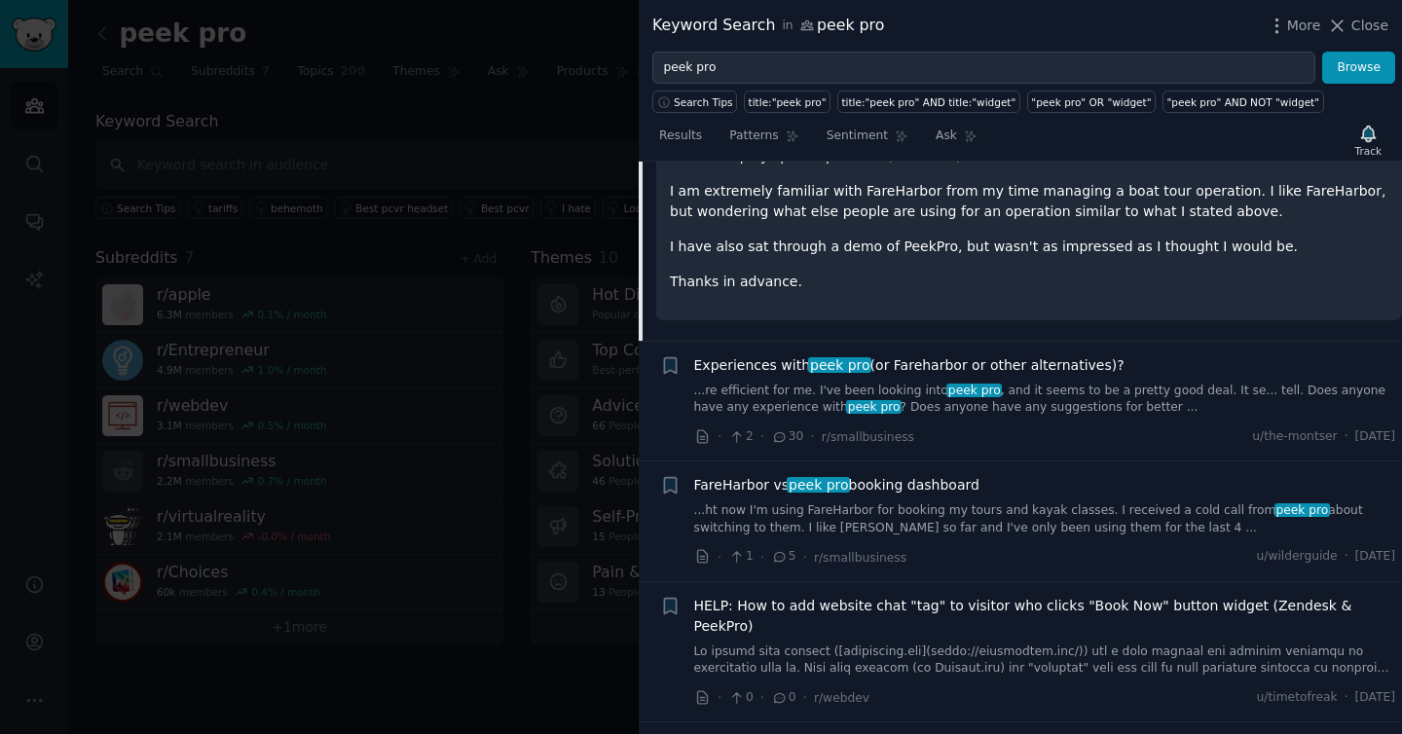
click at [1085, 395] on link "...re efficient for me. I've been looking into peek pro , and it seems to be a …" at bounding box center [1045, 400] width 702 height 34
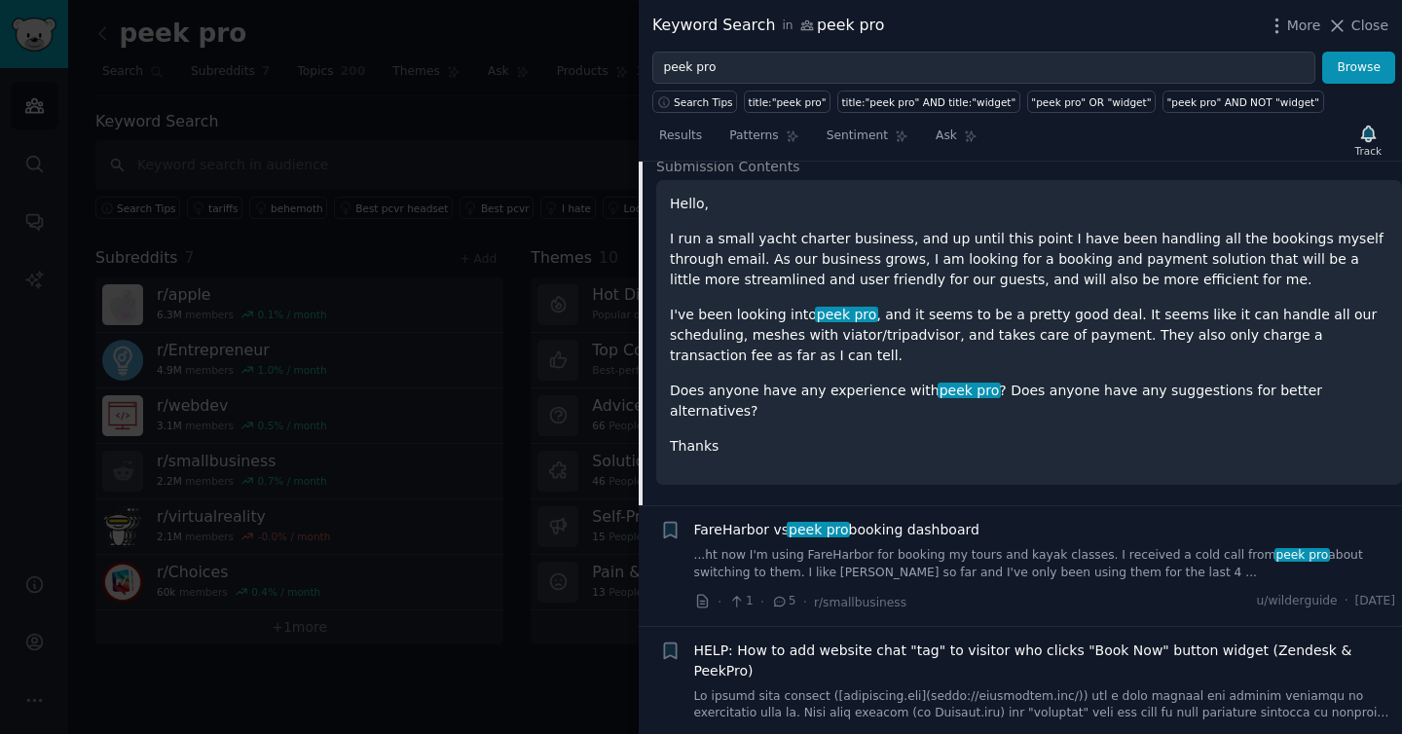
scroll to position [472, 0]
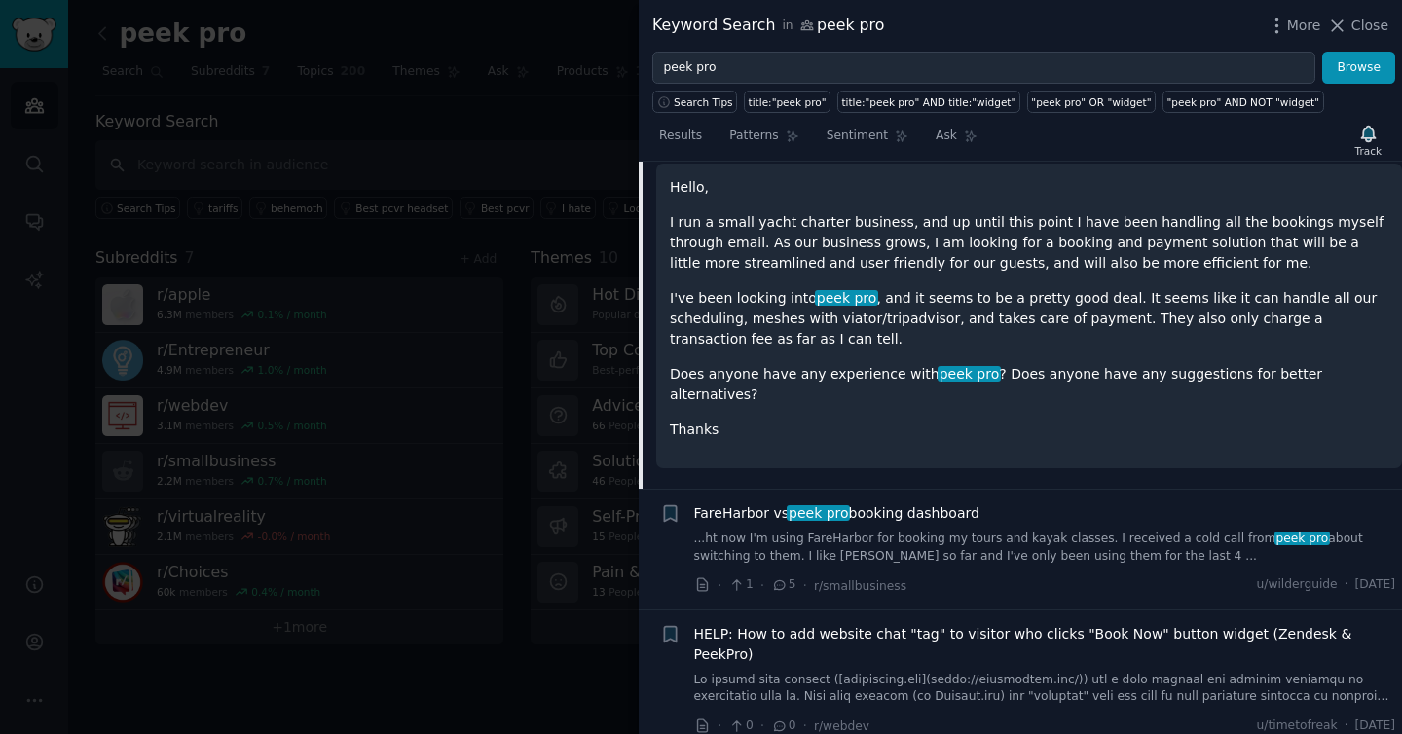
click at [1041, 503] on div "FareHarbor vs peek pro booking dashboard" at bounding box center [1045, 513] width 702 height 20
click at [1017, 532] on link "...ht now I'm using FareHarbor for booking my tours and kayak classes. I receiv…" at bounding box center [1045, 547] width 702 height 34
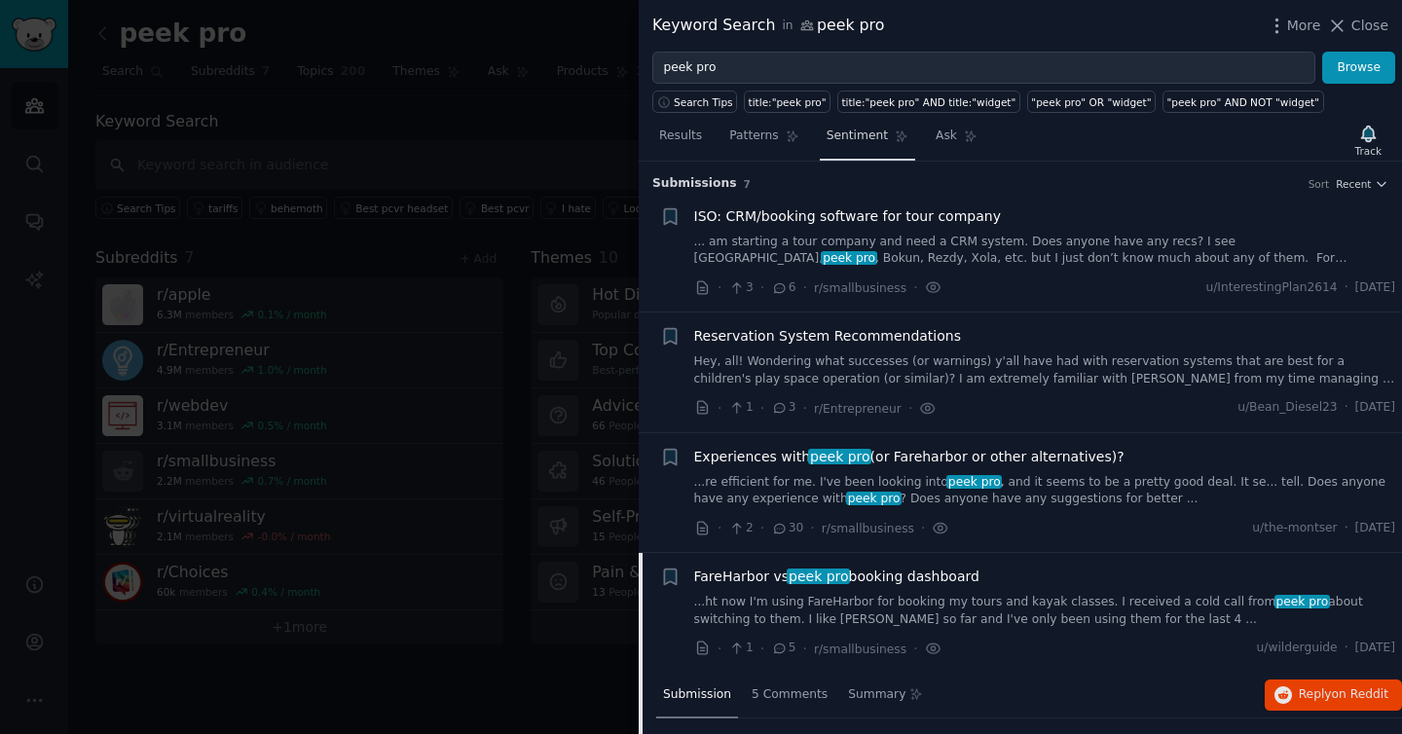
click at [887, 144] on link "Sentiment" at bounding box center [867, 141] width 95 height 40
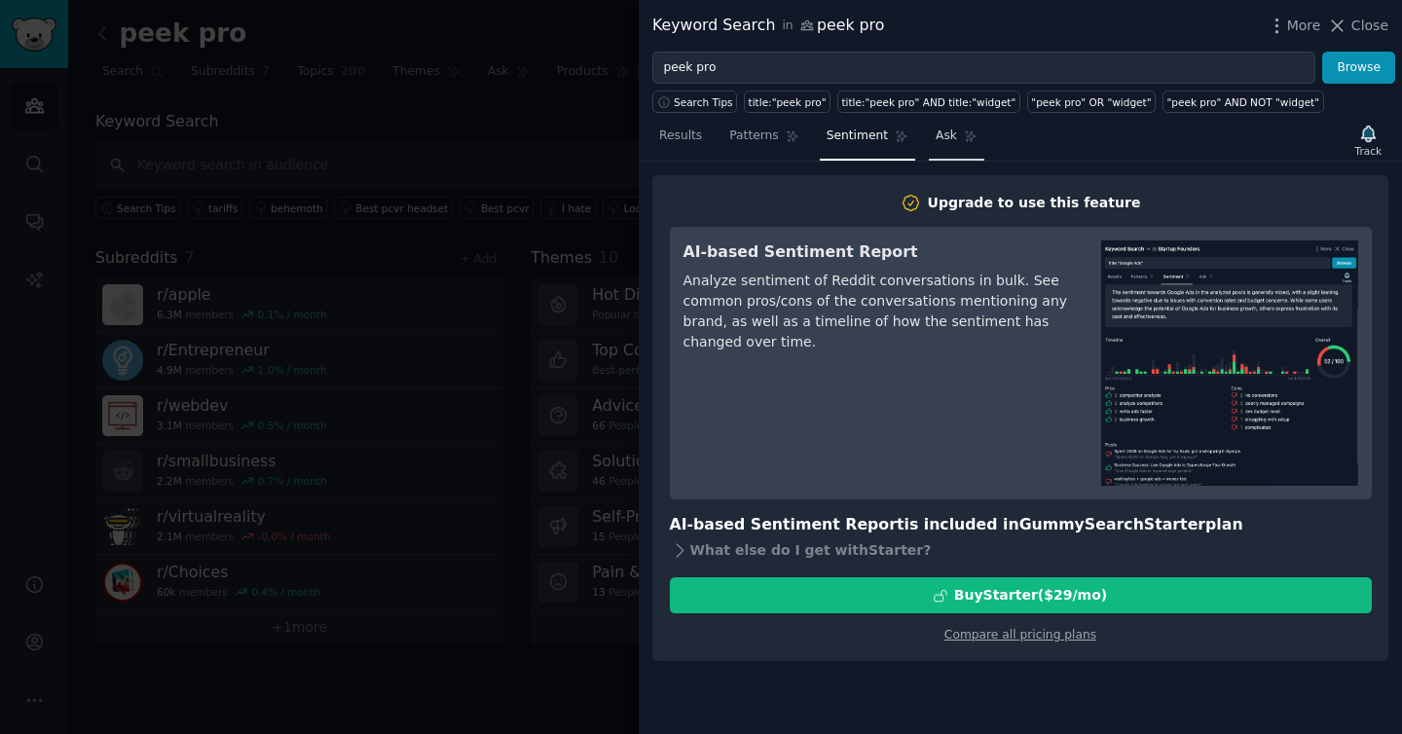
click at [935, 139] on span "Ask" at bounding box center [945, 137] width 21 height 18
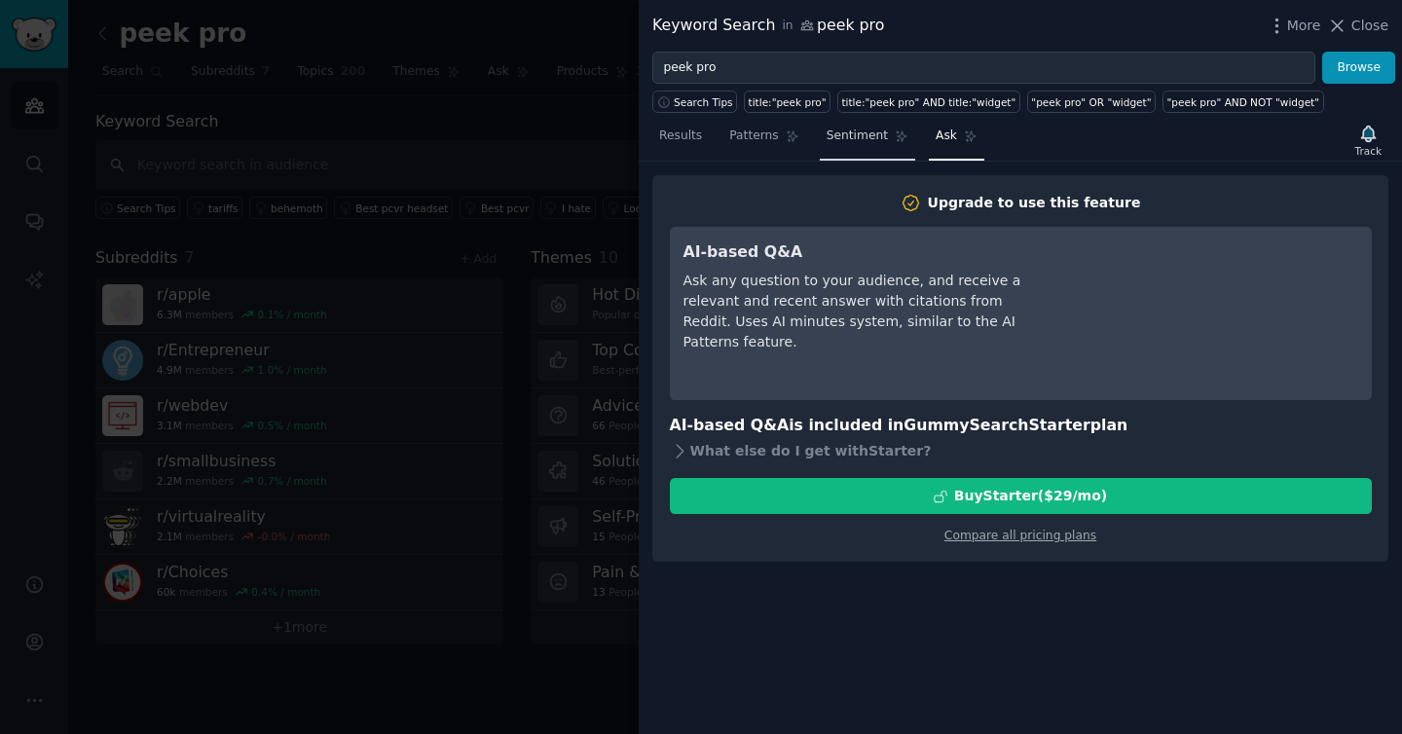
click at [848, 144] on link "Sentiment" at bounding box center [867, 141] width 95 height 40
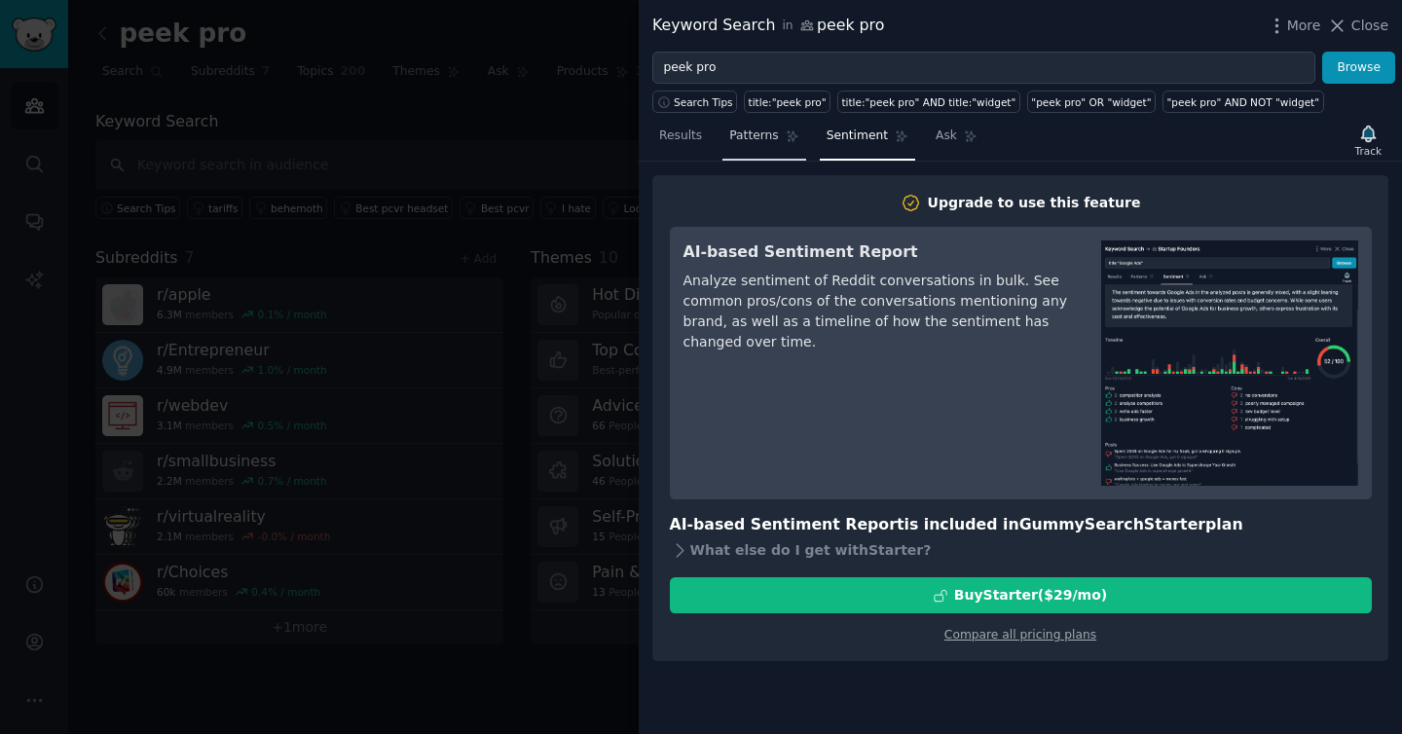
click at [749, 139] on span "Patterns" at bounding box center [753, 137] width 49 height 18
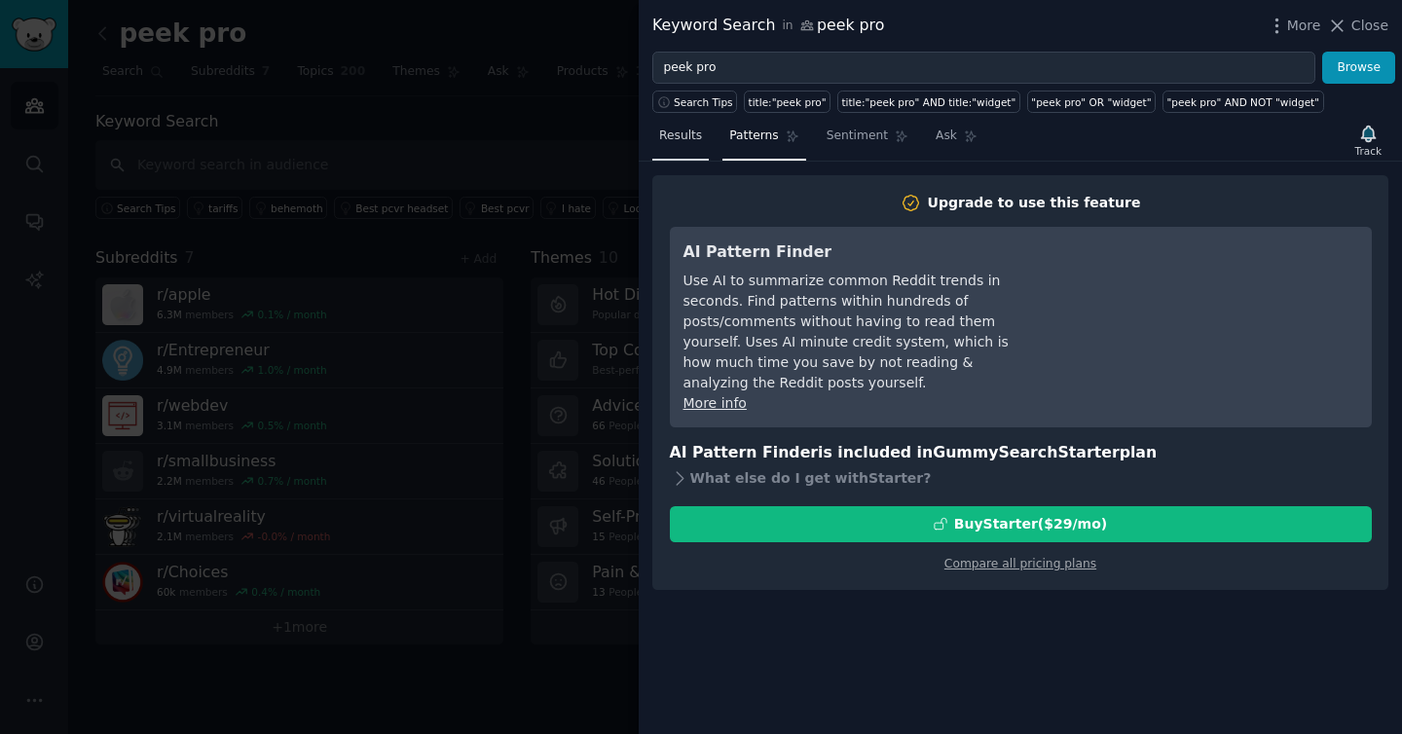
click at [696, 136] on span "Results" at bounding box center [680, 137] width 43 height 18
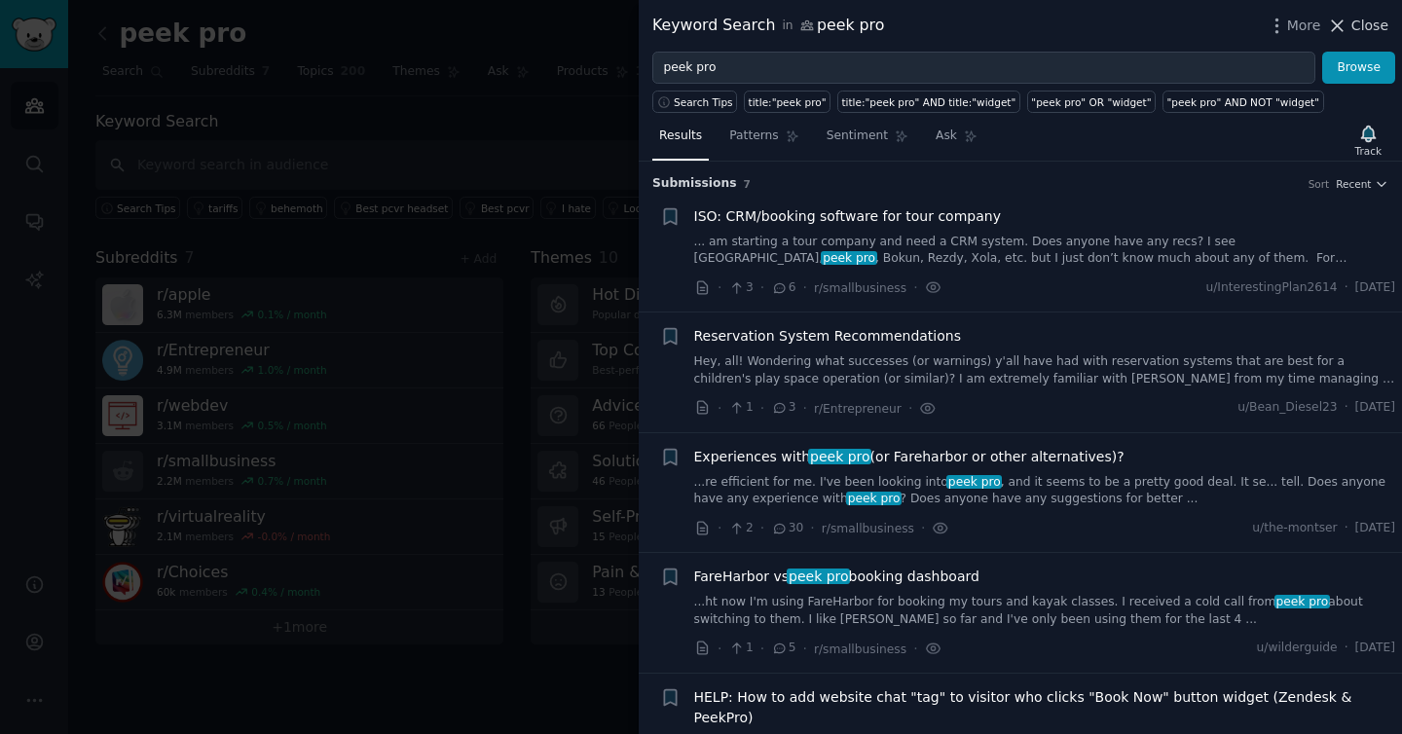
click at [1349, 33] on button "Close" at bounding box center [1357, 26] width 61 height 20
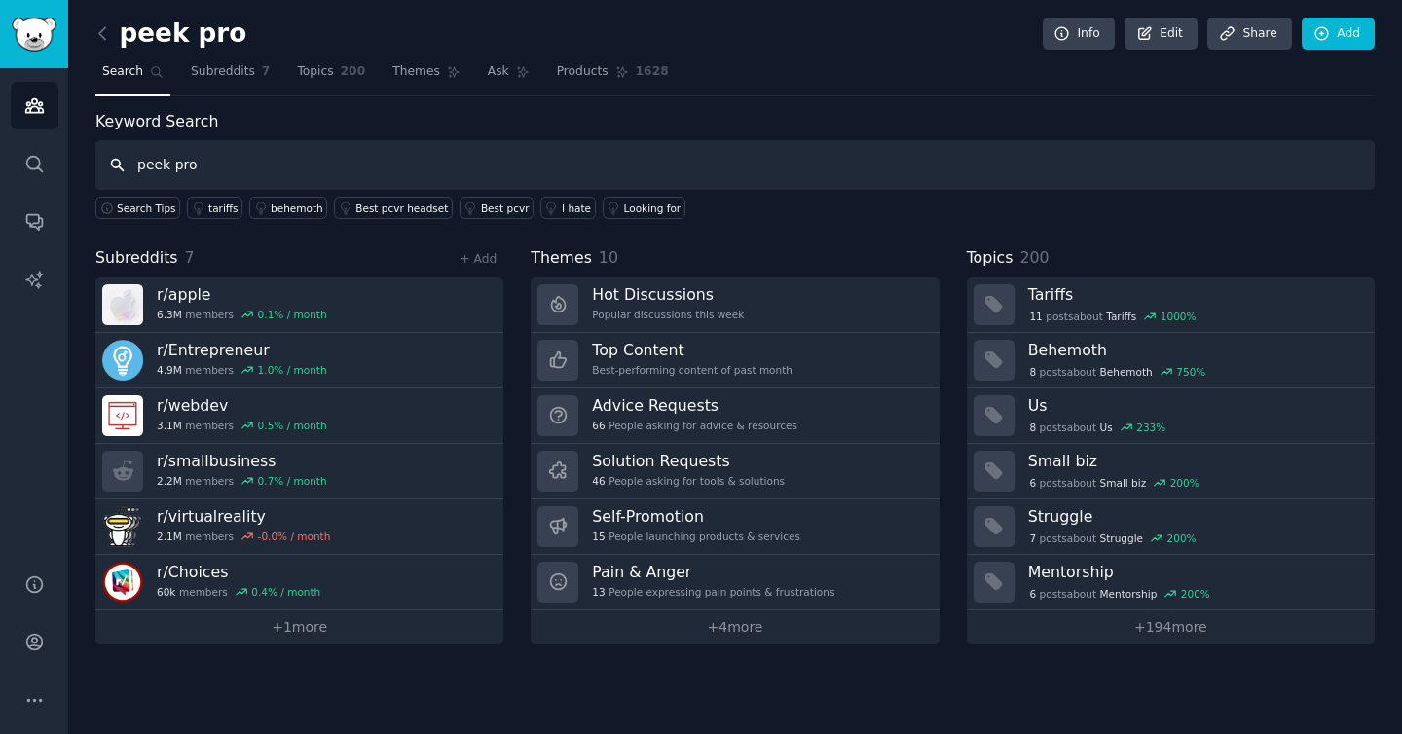
type input "peek pro"
